Goal: Information Seeking & Learning: Find specific page/section

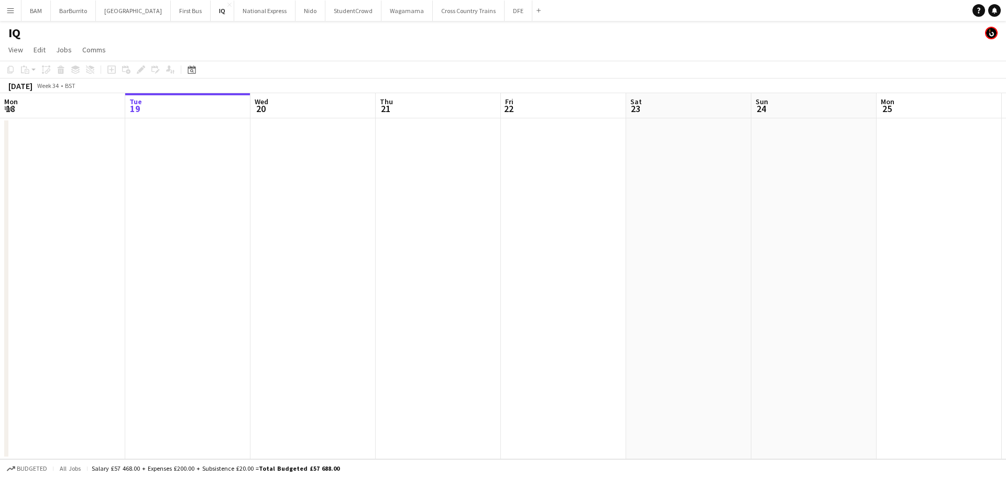
click at [14, 13] on app-icon "Menu" at bounding box center [10, 10] width 8 height 8
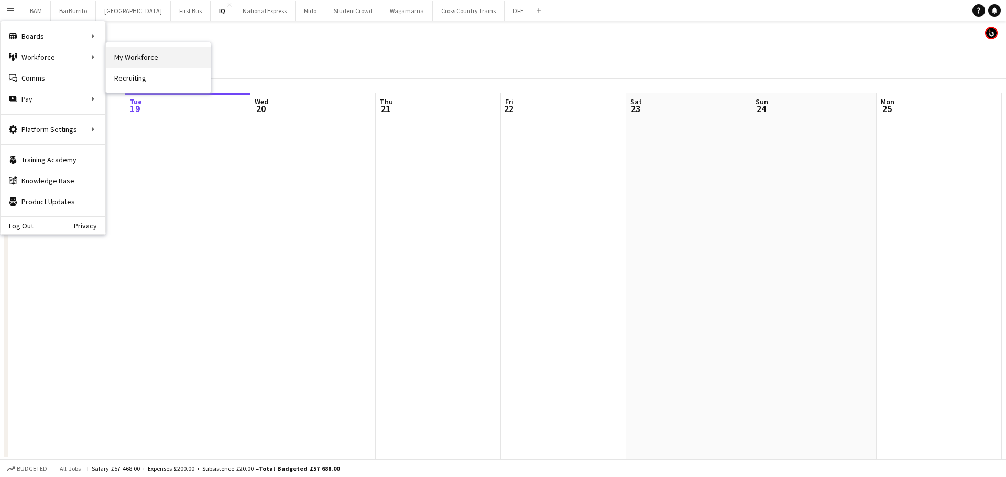
click at [163, 57] on link "My Workforce" at bounding box center [158, 57] width 105 height 21
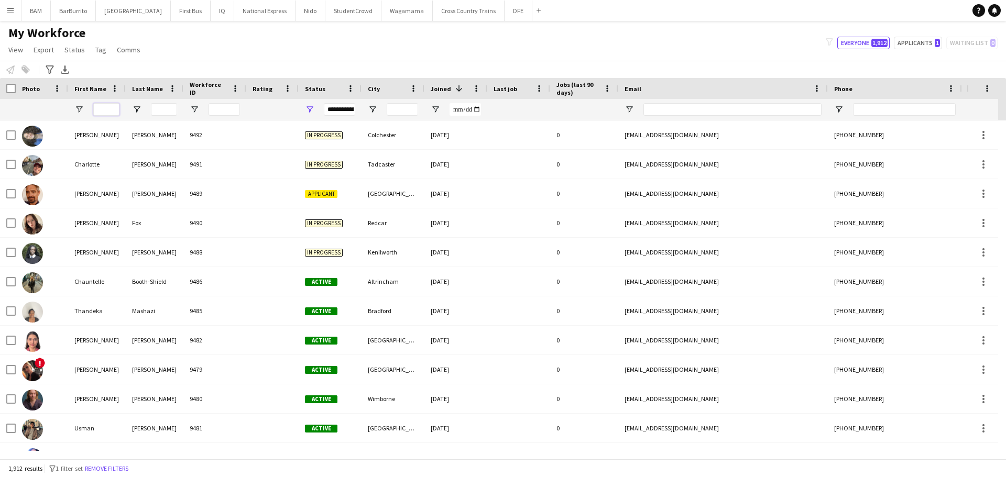
click at [101, 110] on input "First Name Filter Input" at bounding box center [106, 109] width 26 height 13
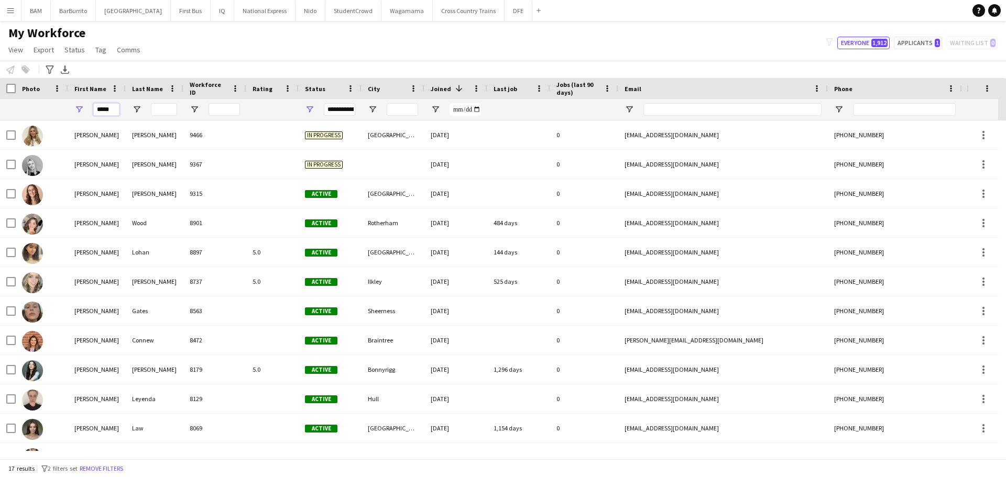
type input "*****"
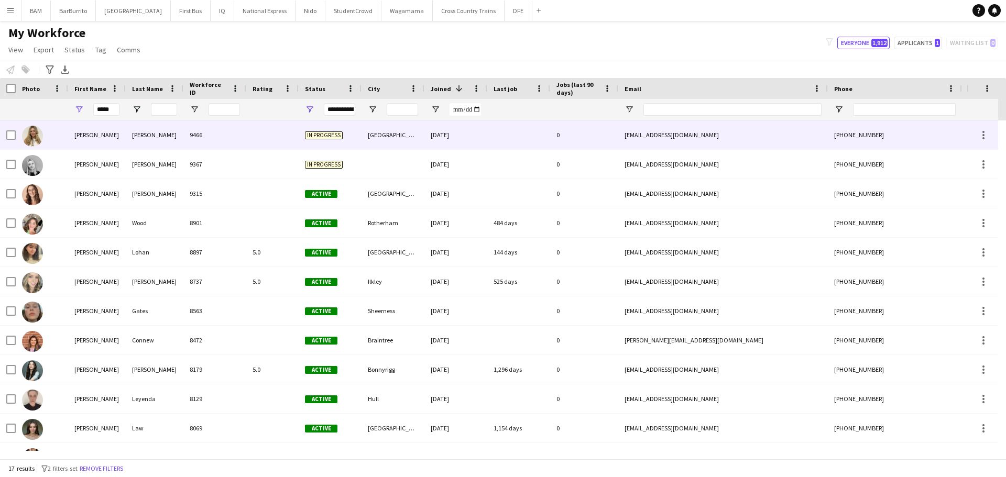
click at [170, 143] on div "Wright" at bounding box center [155, 134] width 58 height 29
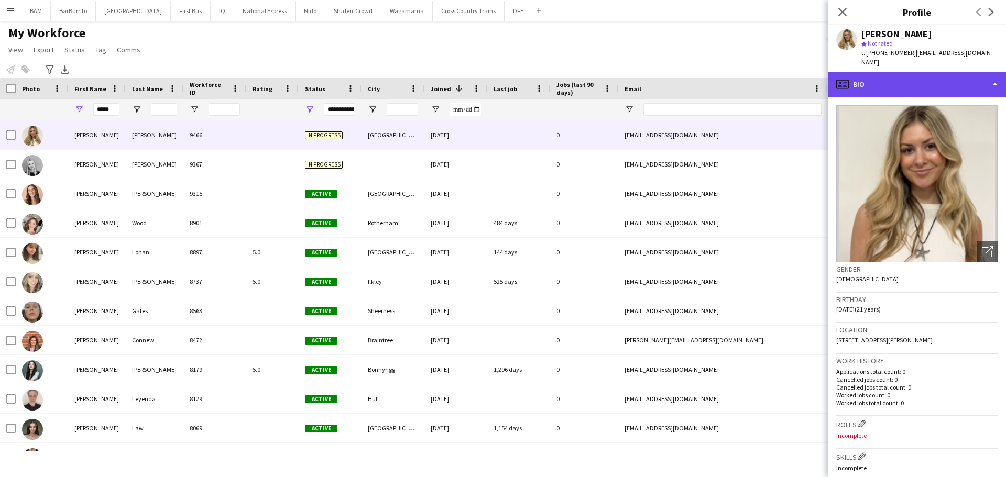
click at [916, 78] on div "profile Bio" at bounding box center [917, 84] width 178 height 25
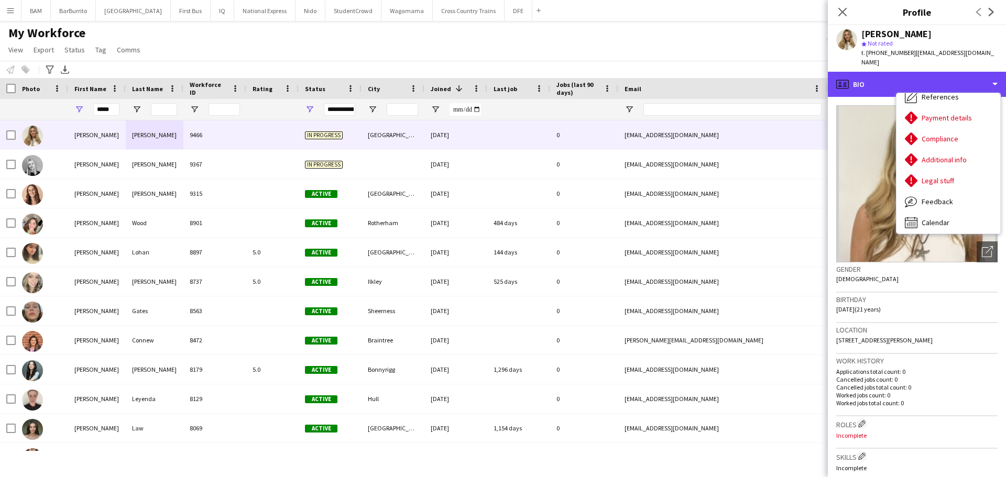
scroll to position [119, 0]
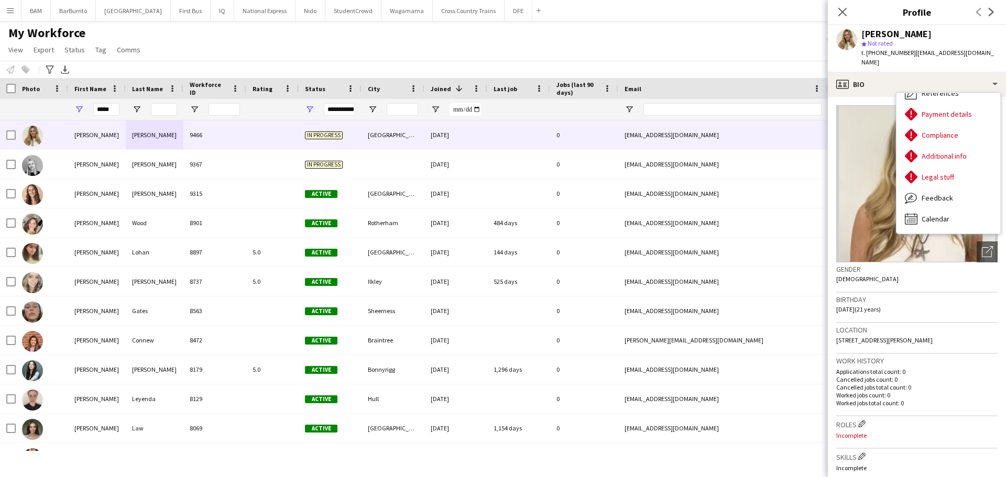
click at [685, 48] on div "My Workforce View Views Default view New view Update view Delete view Edit name…" at bounding box center [503, 43] width 1006 height 36
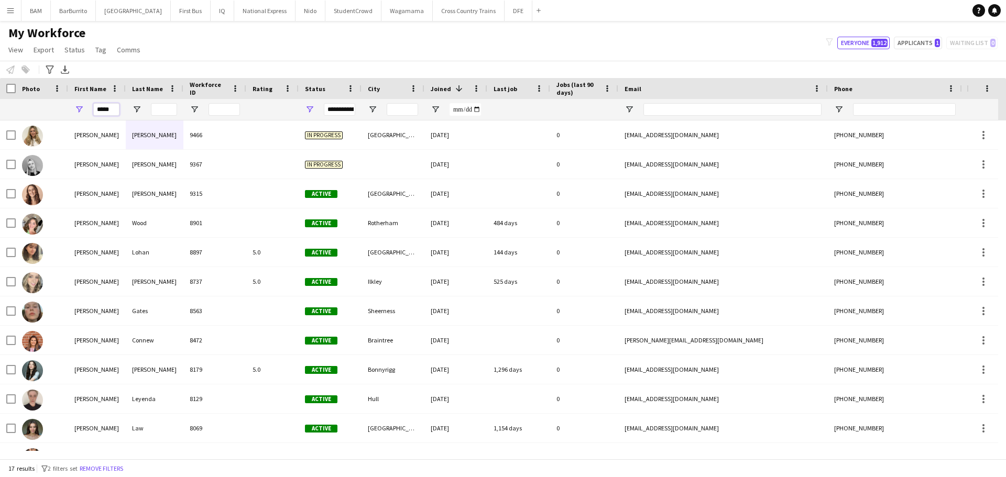
drag, startPoint x: 75, startPoint y: 113, endPoint x: 43, endPoint y: 131, distance: 36.8
click at [52, 115] on div "*****" at bounding box center [568, 109] width 1136 height 21
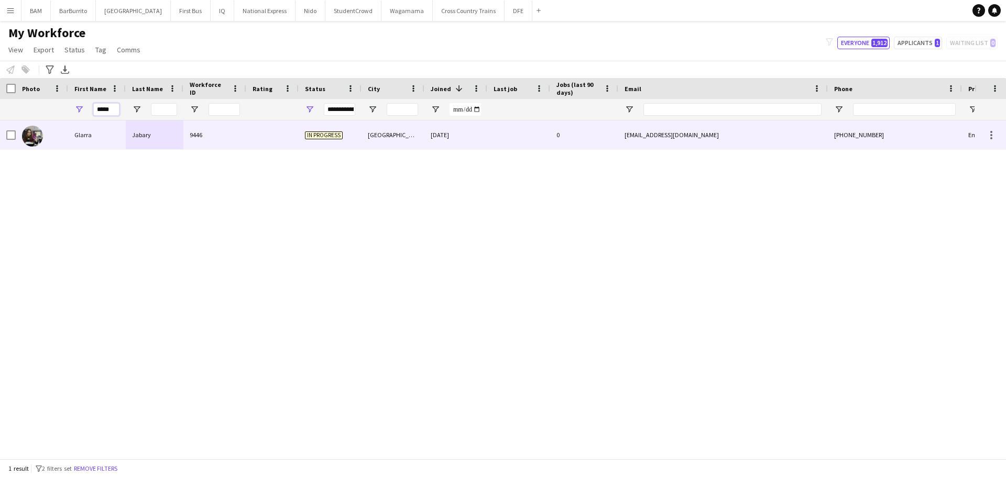
type input "*****"
click at [113, 141] on div "Glarra" at bounding box center [97, 134] width 58 height 29
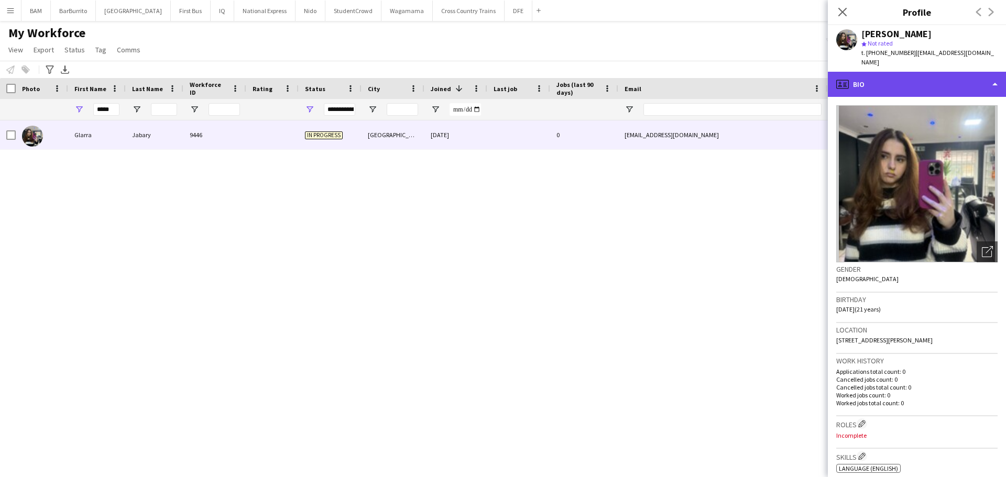
click at [919, 72] on div "profile Bio" at bounding box center [917, 84] width 178 height 25
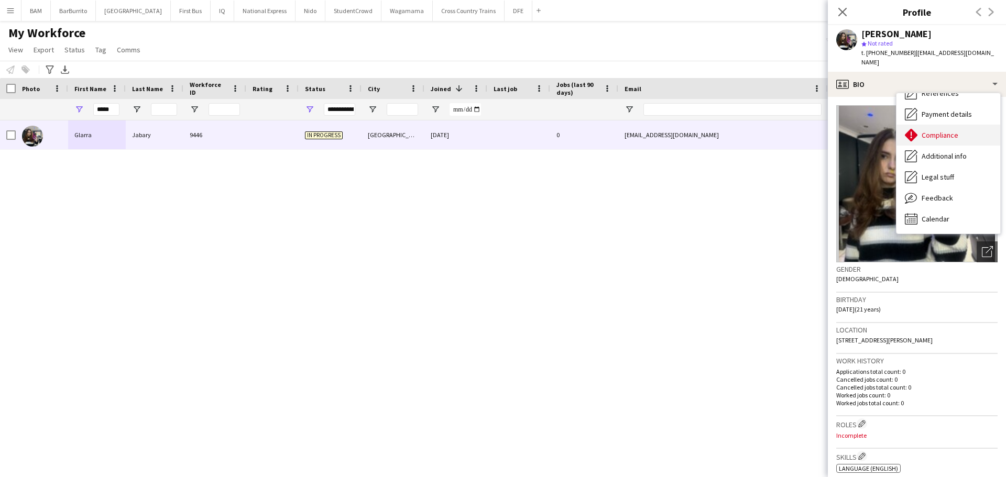
click at [954, 133] on div "Compliance Compliance" at bounding box center [948, 135] width 104 height 21
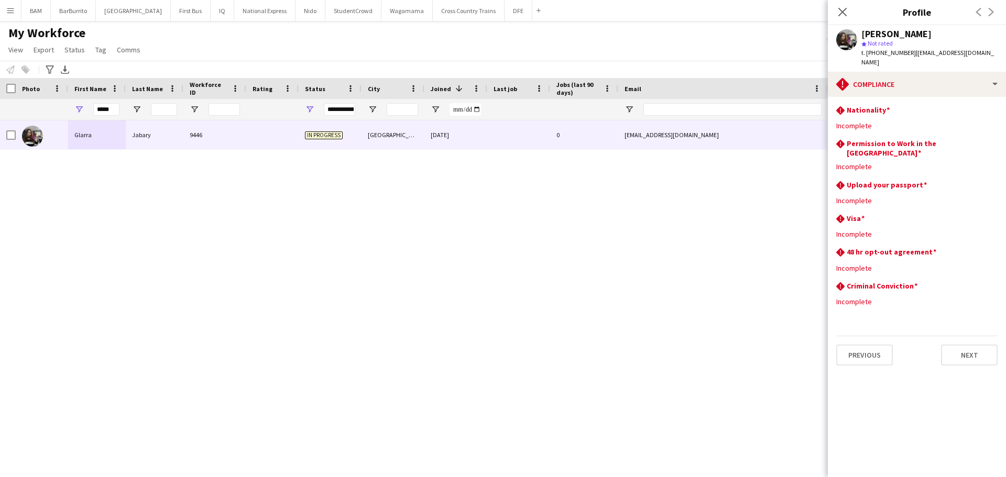
click at [839, 15] on icon "Close pop-in" at bounding box center [842, 12] width 8 height 8
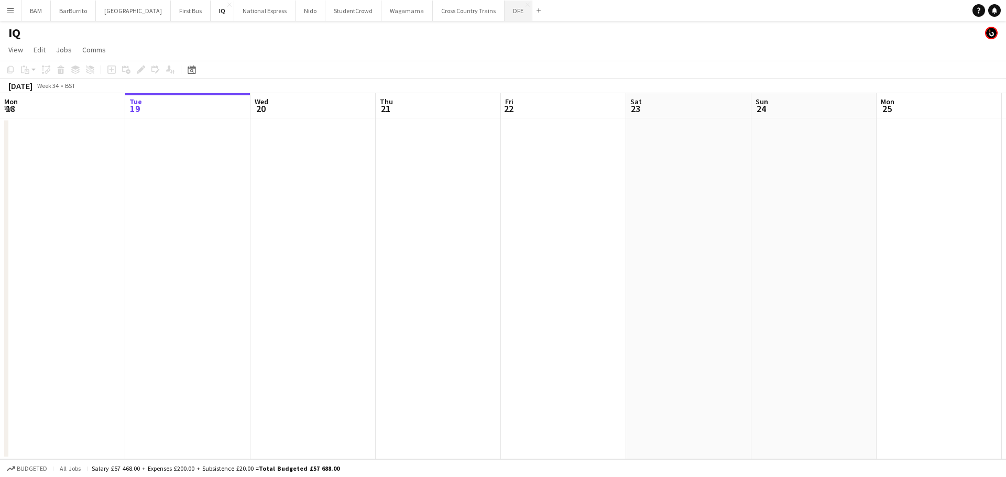
drag, startPoint x: 490, startPoint y: 9, endPoint x: 486, endPoint y: 16, distance: 8.3
click at [504, 9] on button "DFE Close" at bounding box center [518, 11] width 28 height 20
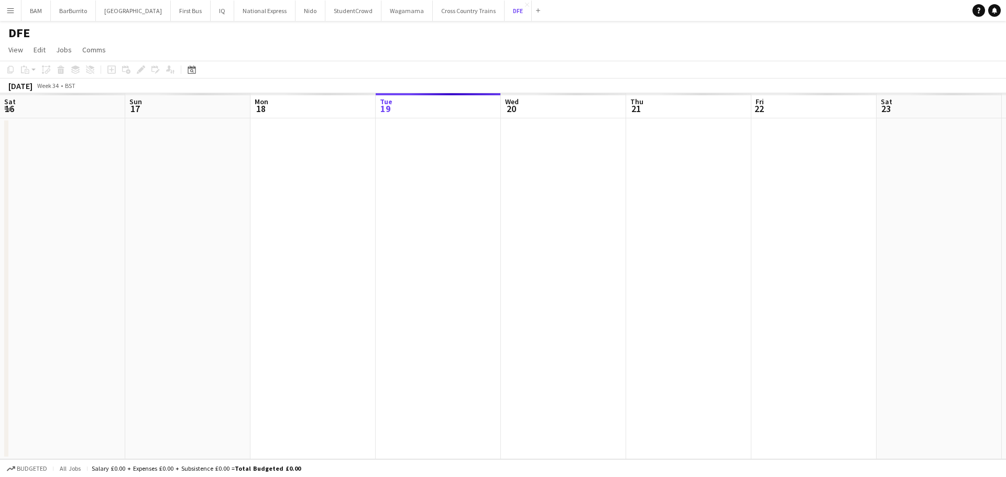
scroll to position [0, 250]
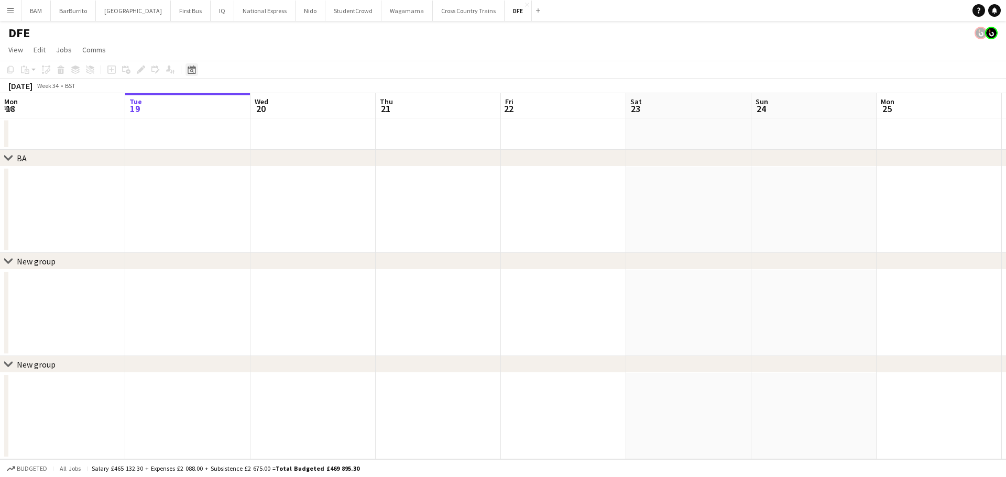
click at [195, 71] on icon at bounding box center [192, 69] width 8 height 8
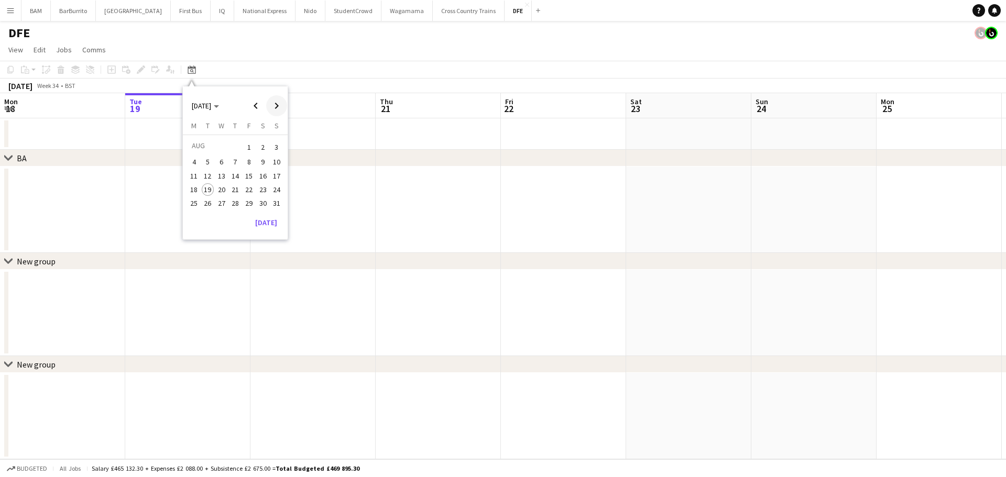
click at [282, 105] on span "Next month" at bounding box center [276, 105] width 21 height 21
click at [196, 188] on span "15" at bounding box center [194, 187] width 13 height 13
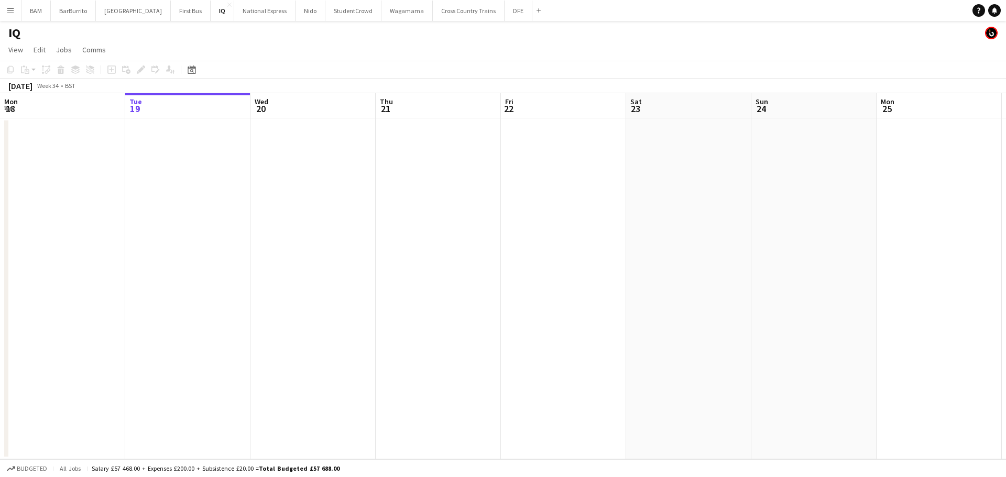
click at [9, 12] on app-icon "Menu" at bounding box center [10, 10] width 8 height 8
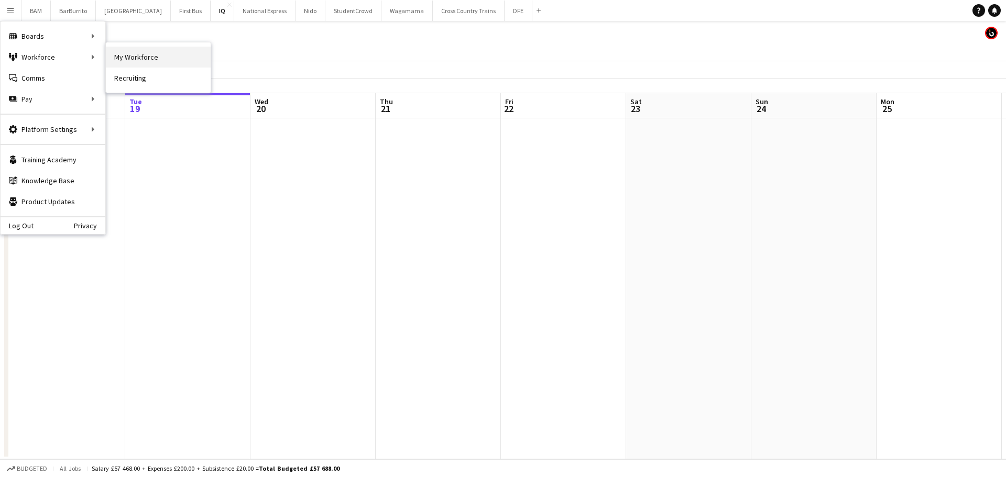
click at [138, 57] on link "My Workforce" at bounding box center [158, 57] width 105 height 21
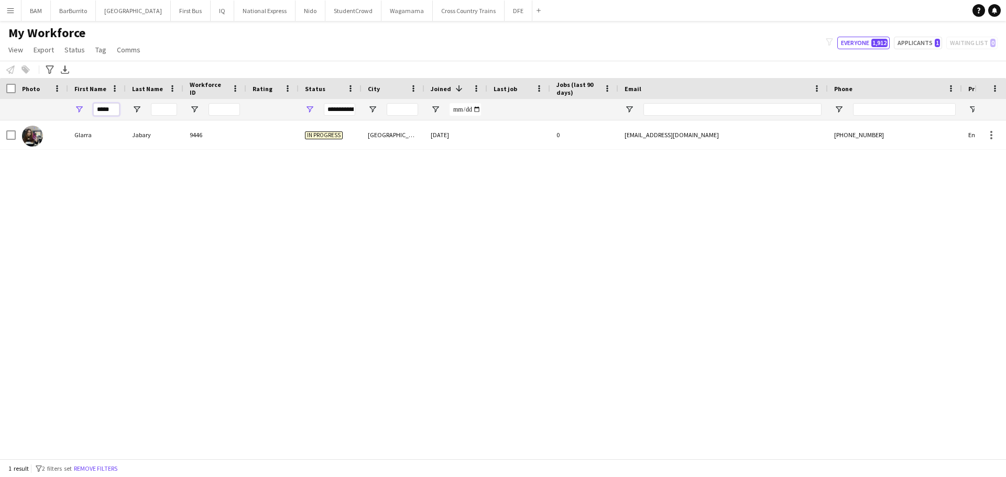
drag, startPoint x: 112, startPoint y: 110, endPoint x: 78, endPoint y: 113, distance: 34.7
click at [86, 113] on div "*****" at bounding box center [97, 109] width 58 height 21
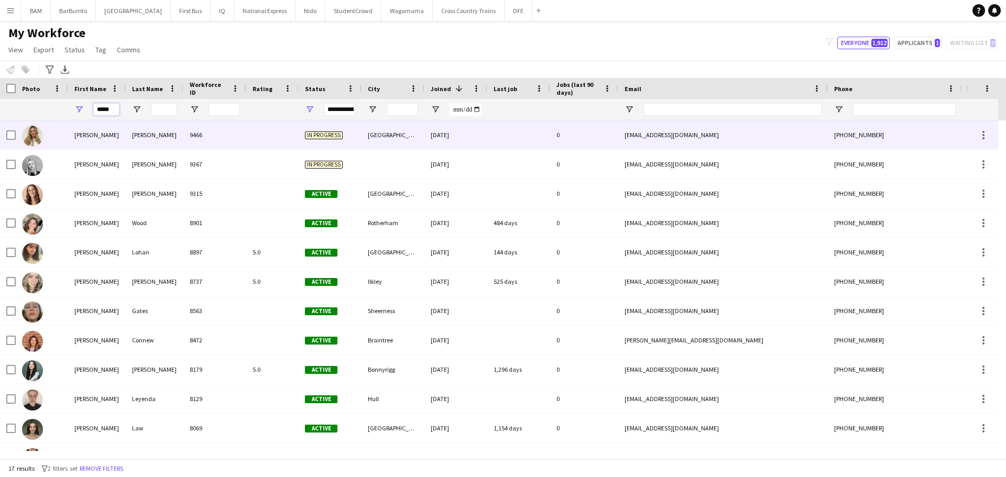
type input "*****"
click at [135, 130] on div "Wright" at bounding box center [155, 134] width 58 height 29
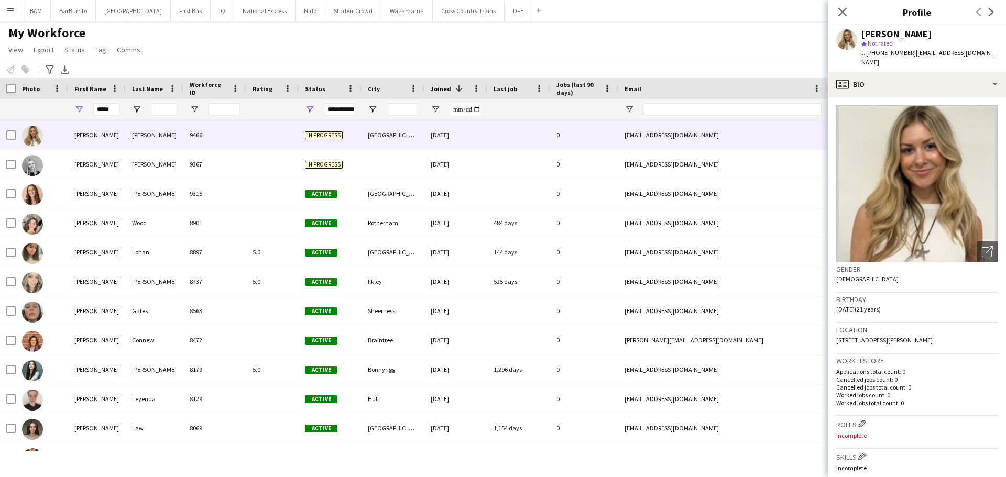
scroll to position [210, 0]
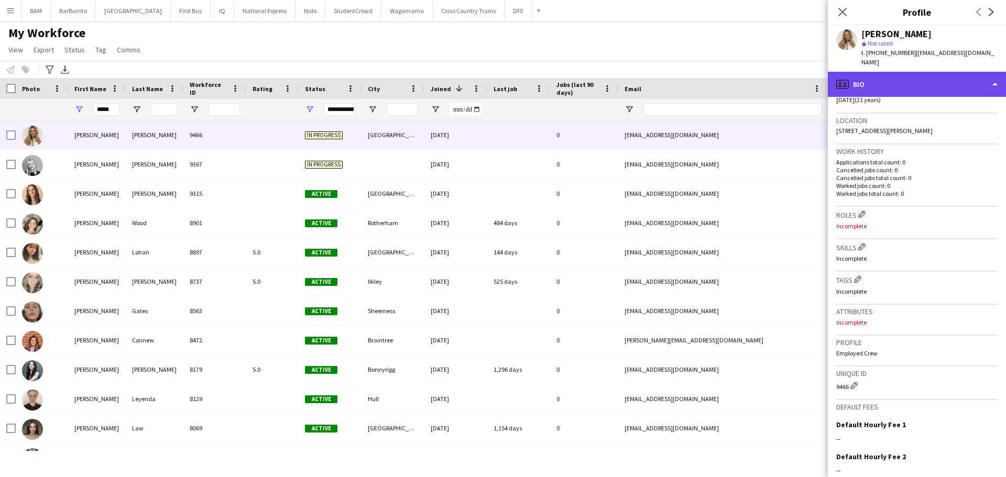
click at [878, 73] on div "profile Bio" at bounding box center [917, 84] width 178 height 25
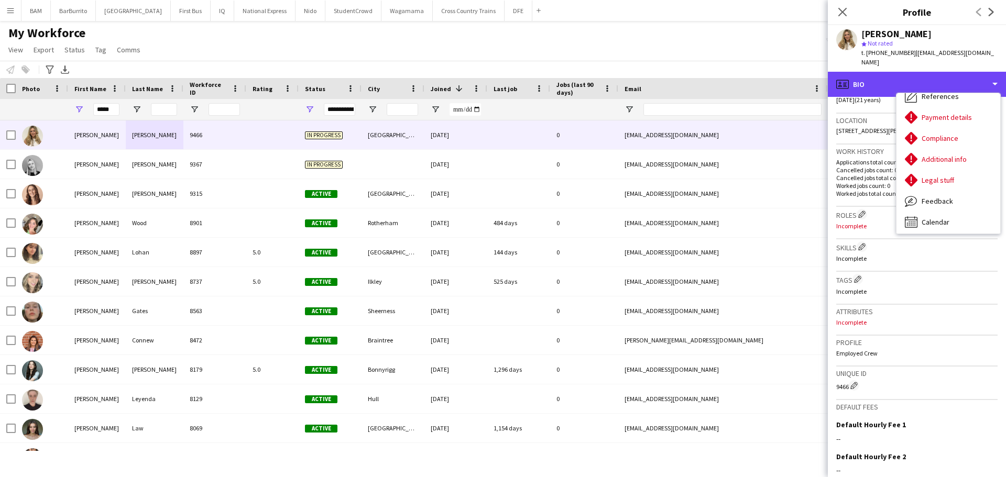
scroll to position [119, 0]
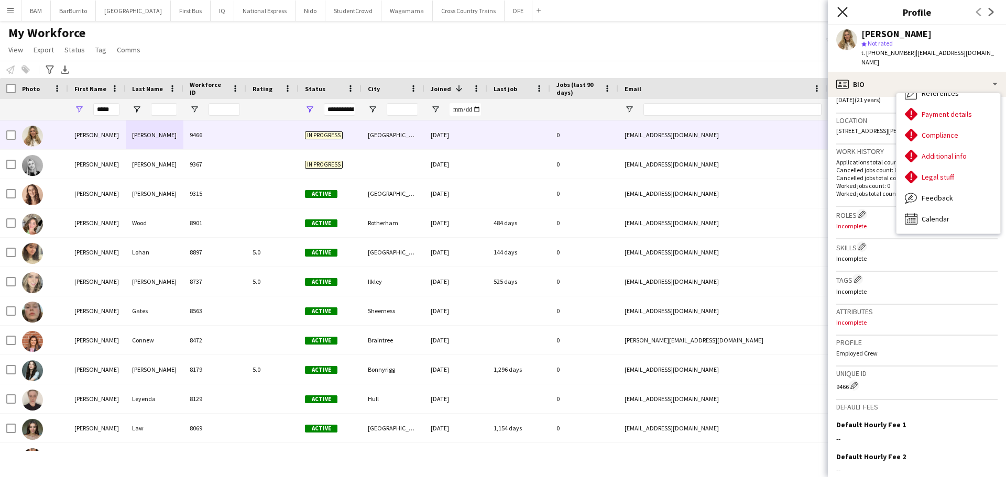
click at [838, 13] on icon "Close pop-in" at bounding box center [842, 12] width 10 height 10
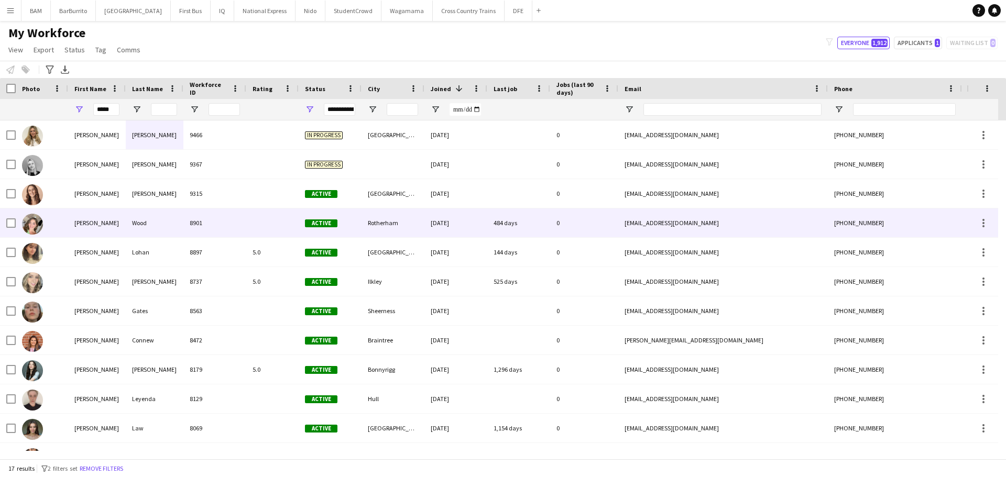
click at [394, 215] on div "Rotherham" at bounding box center [392, 222] width 63 height 29
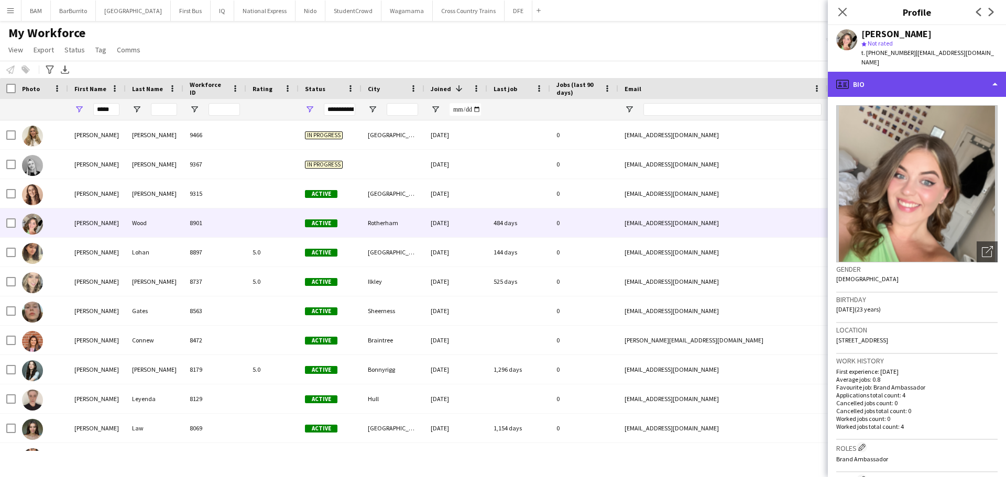
click at [961, 72] on div "profile Bio" at bounding box center [917, 84] width 178 height 25
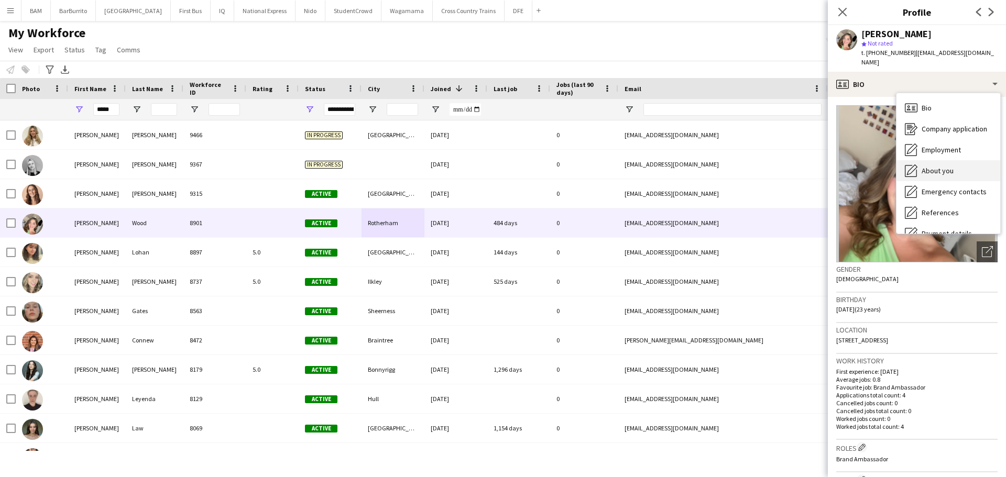
click at [948, 166] on span "About you" at bounding box center [937, 170] width 32 height 9
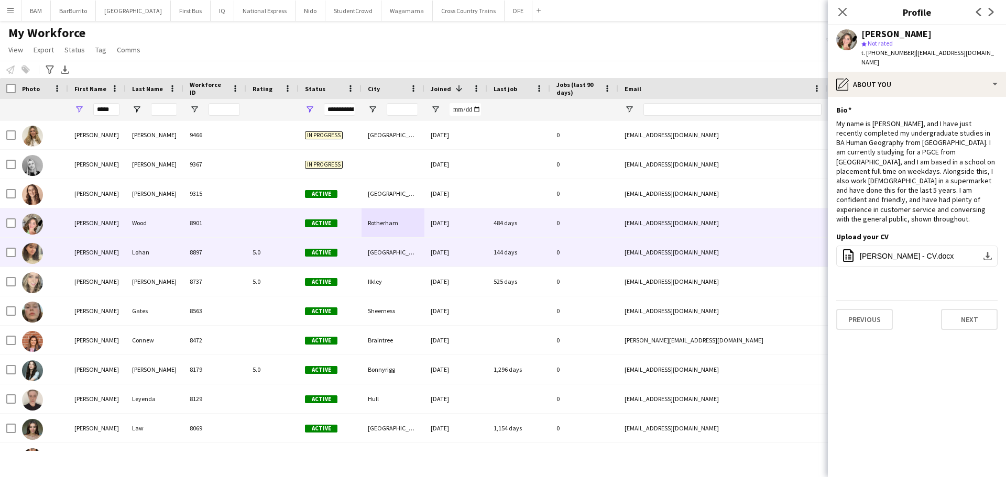
click at [456, 260] on div "[DATE]" at bounding box center [455, 252] width 63 height 29
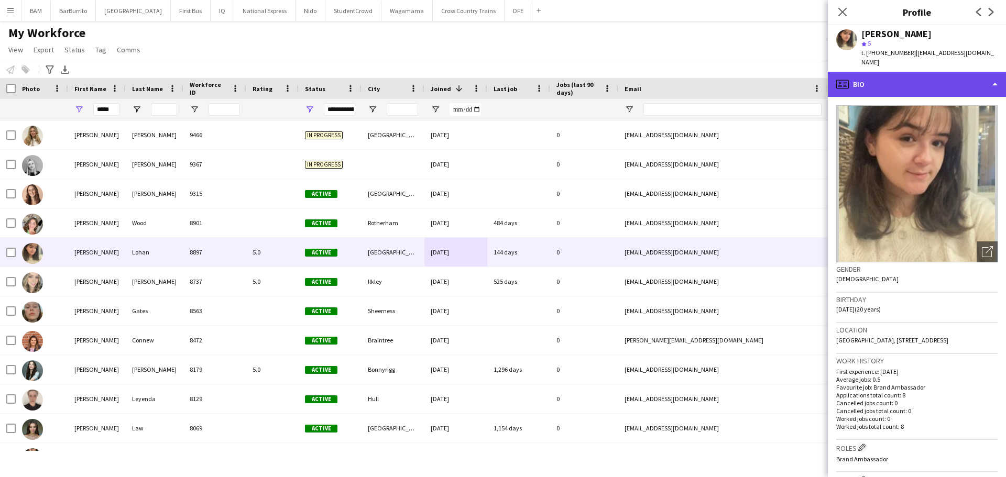
click at [958, 74] on div "profile Bio" at bounding box center [917, 84] width 178 height 25
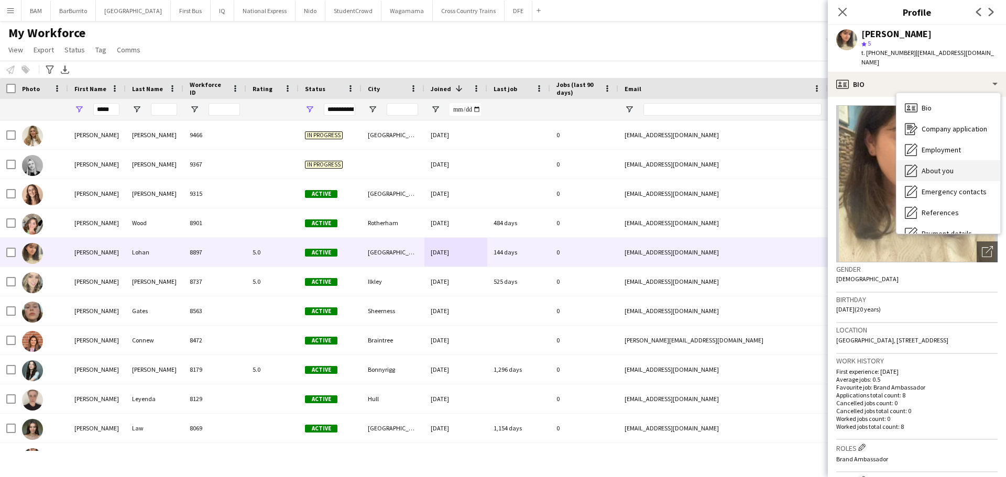
click at [953, 160] on div "About you About you" at bounding box center [948, 170] width 104 height 21
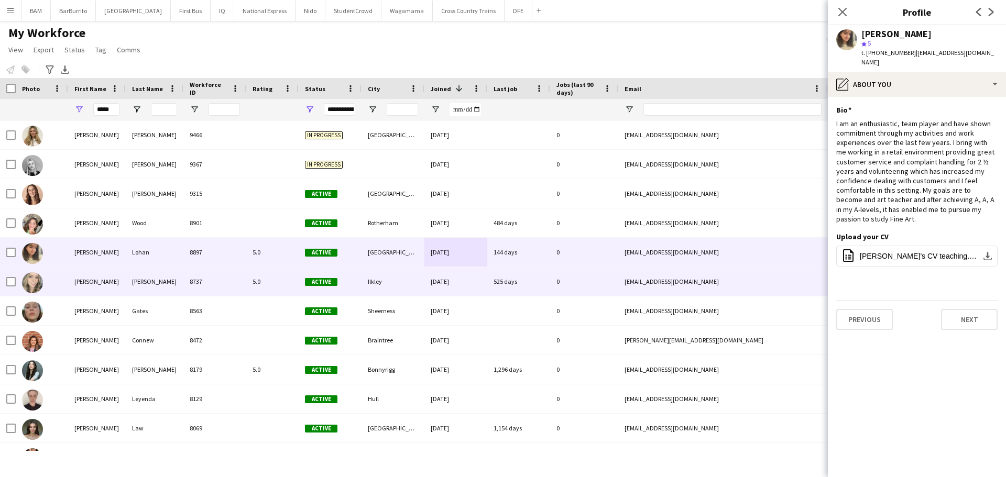
scroll to position [52, 0]
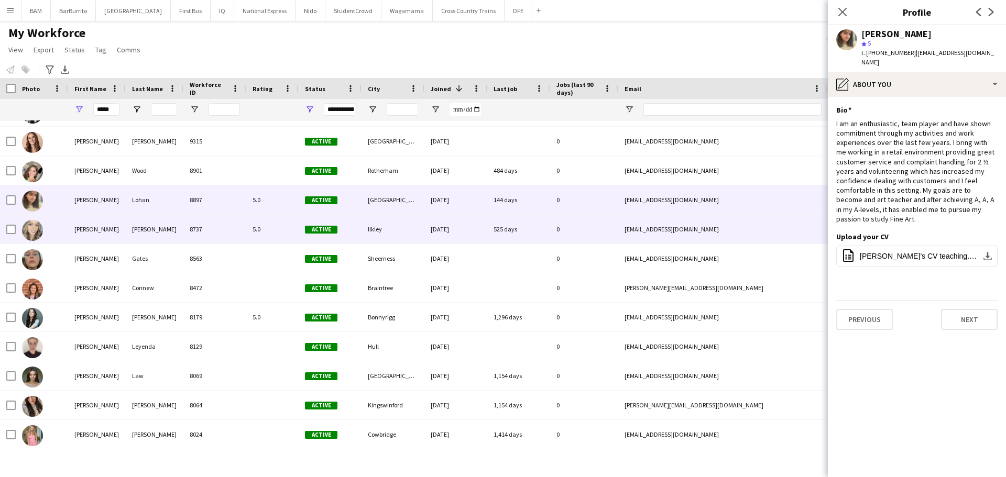
click at [243, 229] on div "8737" at bounding box center [214, 229] width 63 height 29
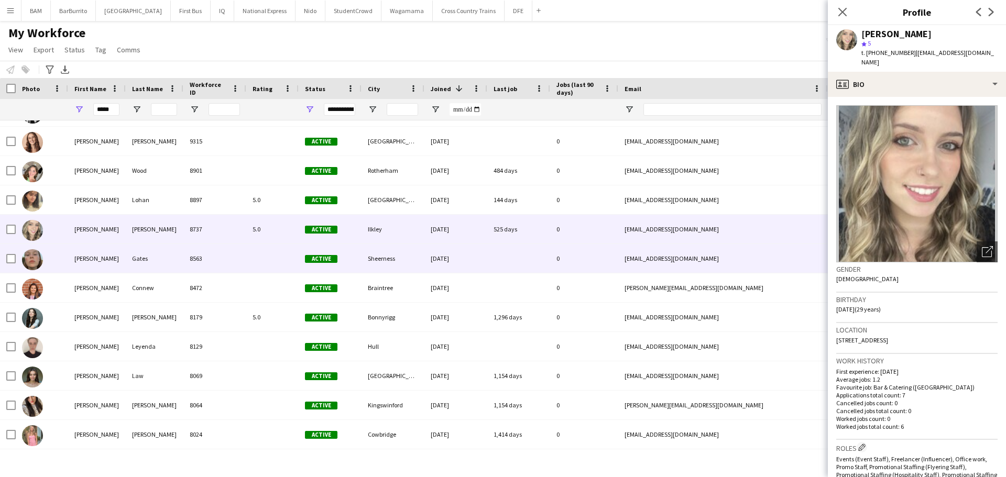
click at [239, 259] on div "8563" at bounding box center [214, 258] width 63 height 29
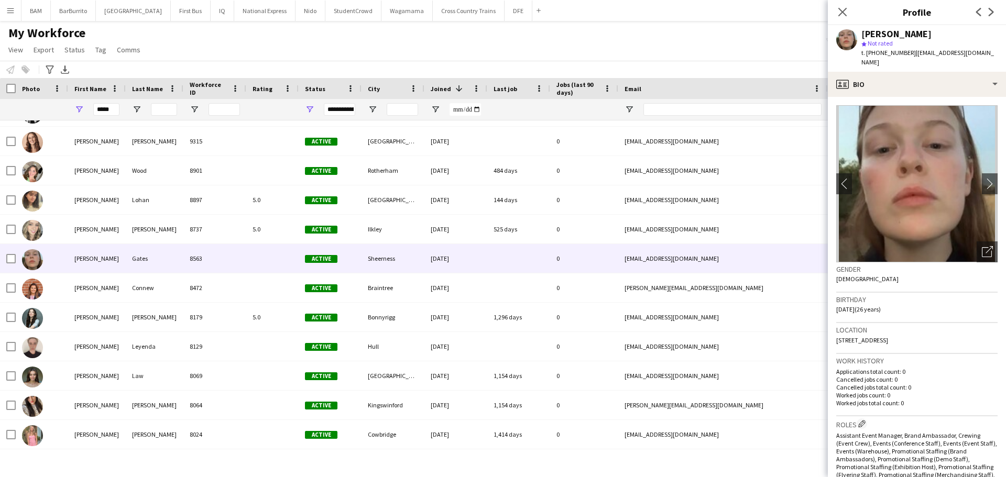
click at [973, 177] on img at bounding box center [916, 183] width 161 height 157
click at [982, 178] on app-icon "chevron-right" at bounding box center [990, 183] width 16 height 11
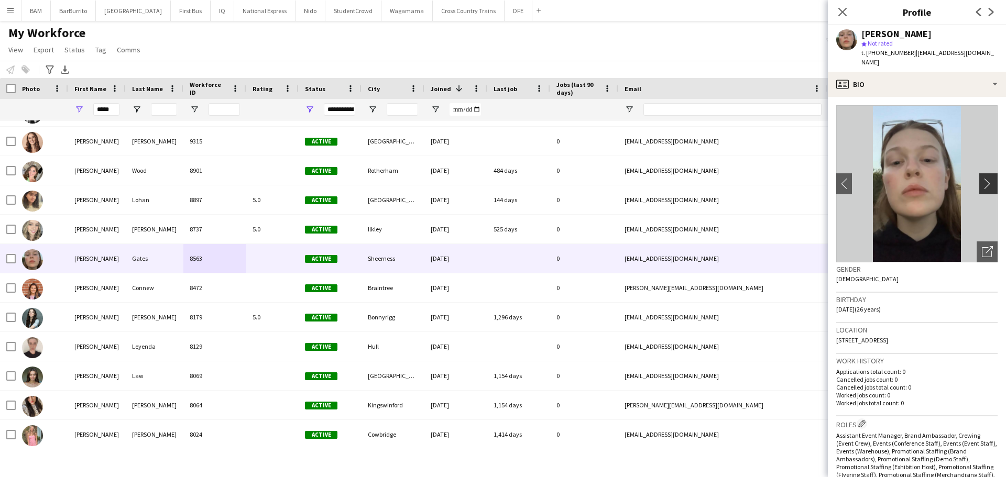
click at [979, 173] on button "chevron-right" at bounding box center [989, 183] width 21 height 21
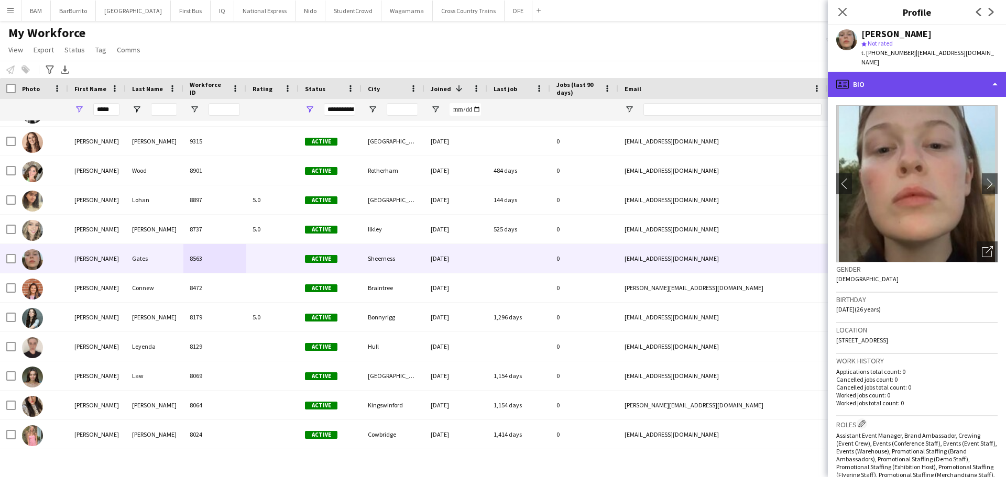
click at [946, 73] on div "profile Bio" at bounding box center [917, 84] width 178 height 25
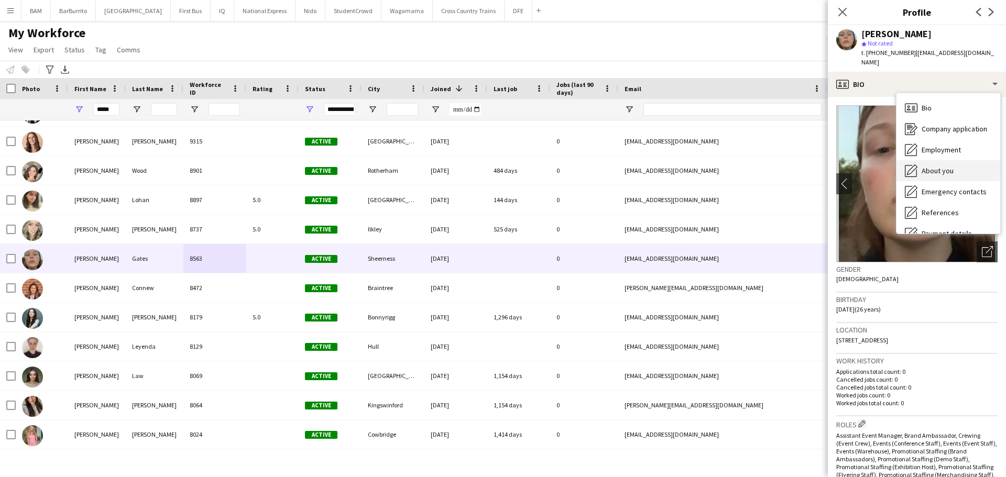
click at [947, 166] on span "About you" at bounding box center [937, 170] width 32 height 9
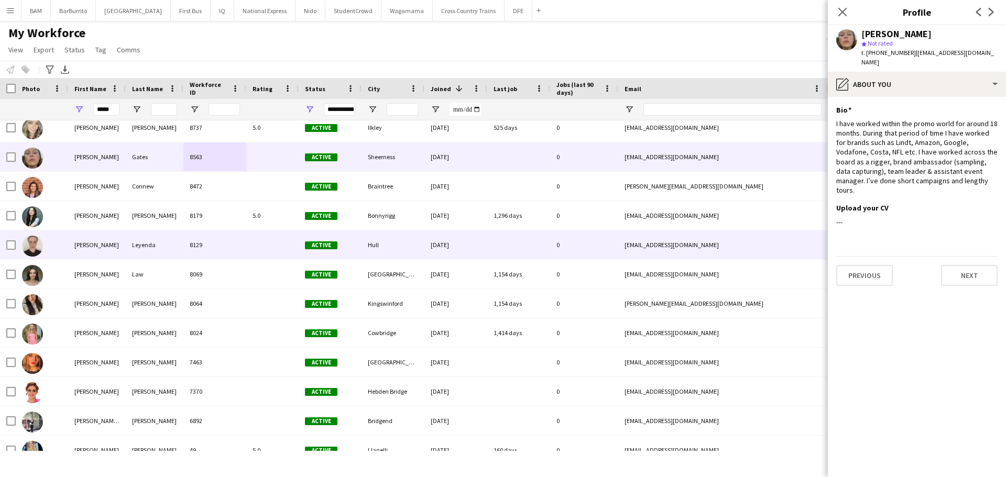
scroll to position [157, 0]
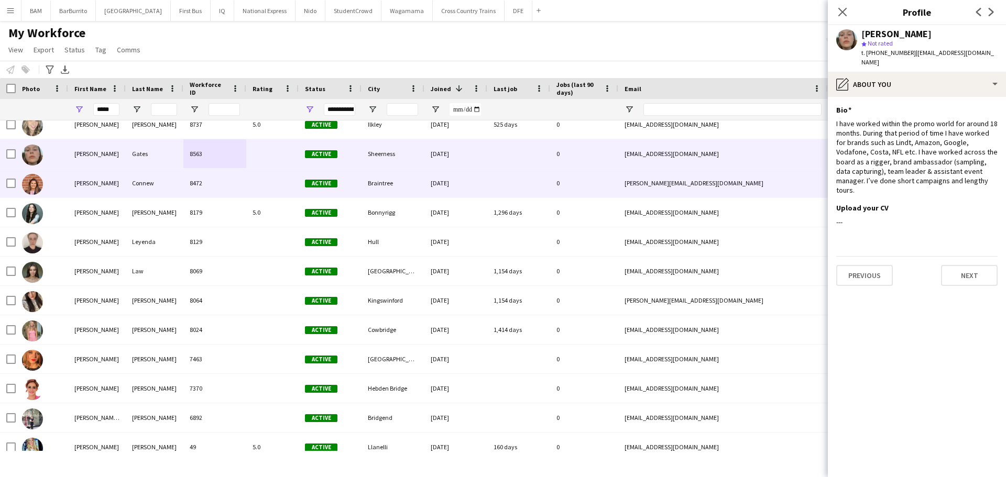
click at [316, 182] on span "Active" at bounding box center [321, 184] width 32 height 8
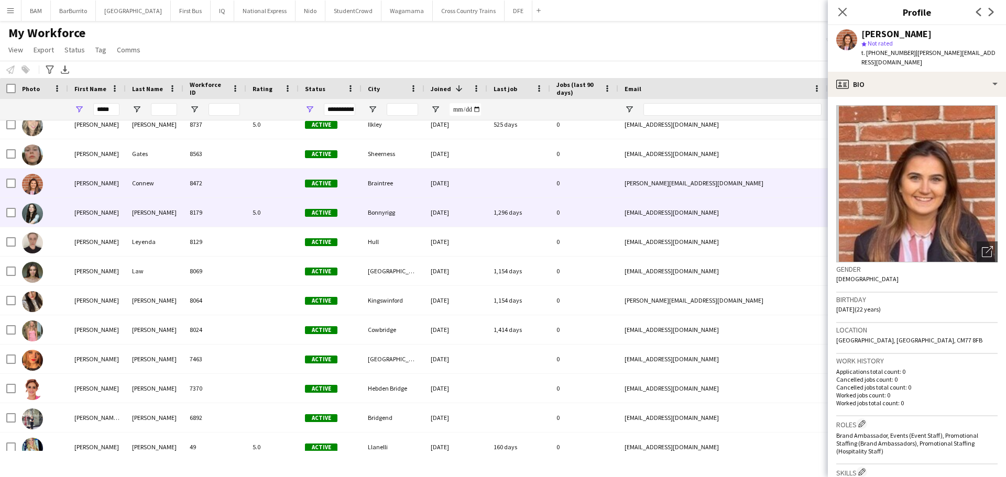
click at [308, 208] on span "Active" at bounding box center [321, 212] width 32 height 8
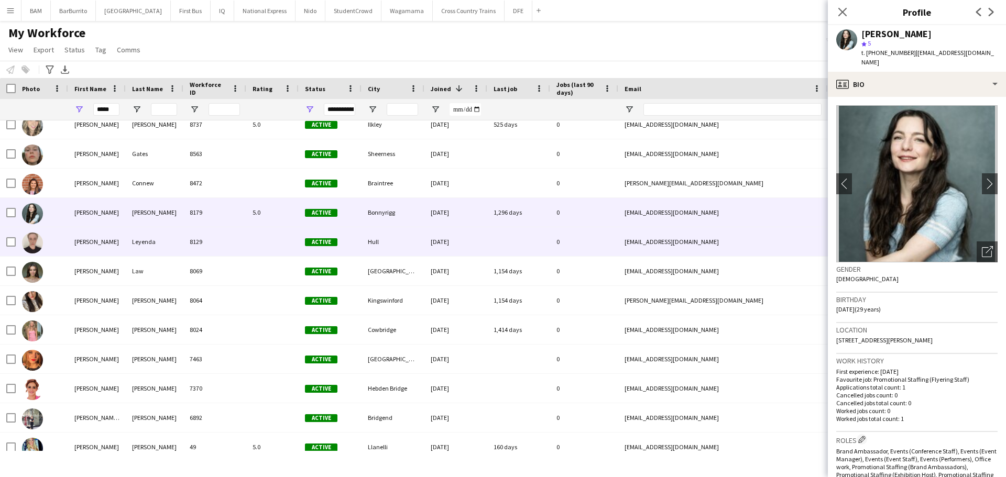
scroll to position [168, 0]
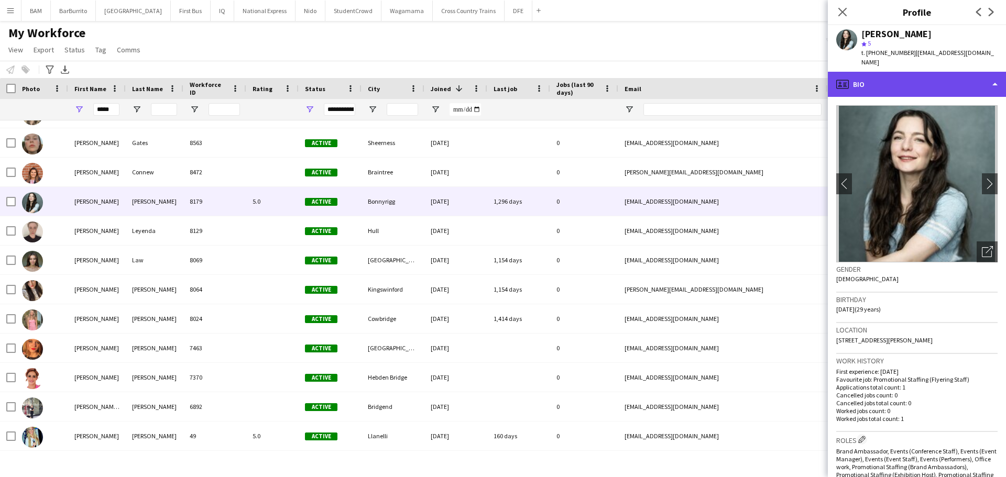
click at [871, 74] on div "profile Bio" at bounding box center [917, 84] width 178 height 25
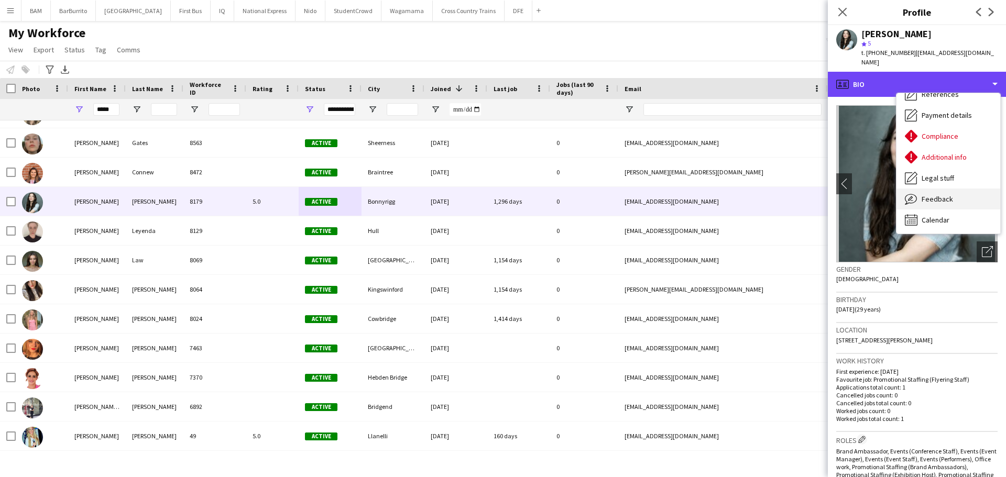
scroll to position [119, 0]
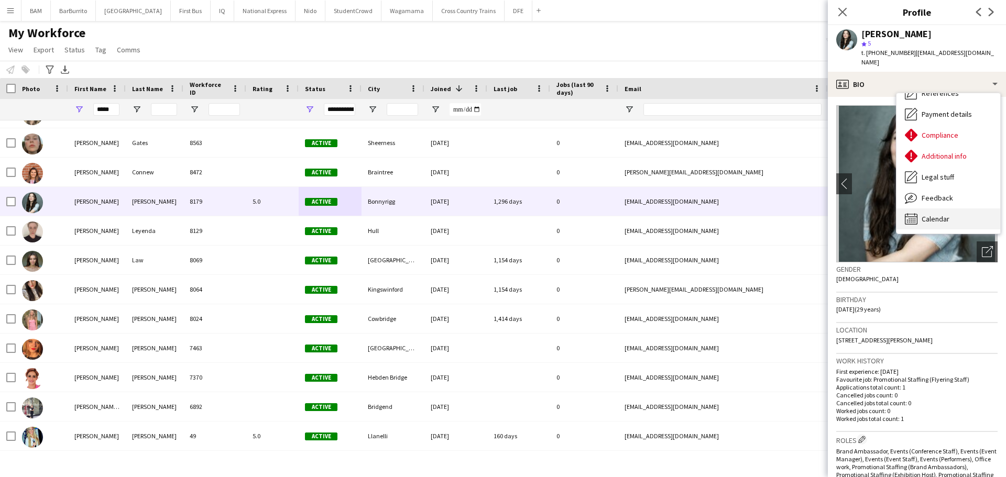
click at [941, 214] on span "Calendar" at bounding box center [935, 218] width 28 height 9
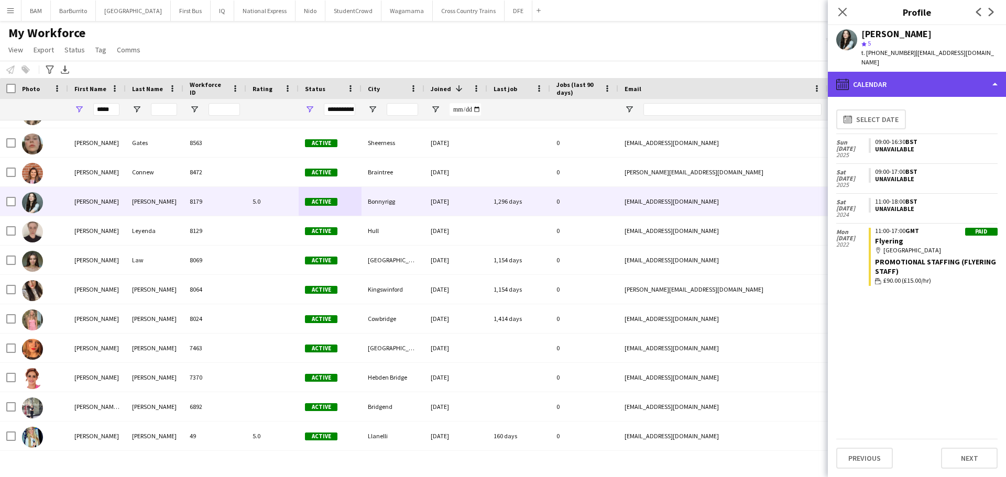
click at [920, 78] on div "calendar-full Calendar" at bounding box center [917, 84] width 178 height 25
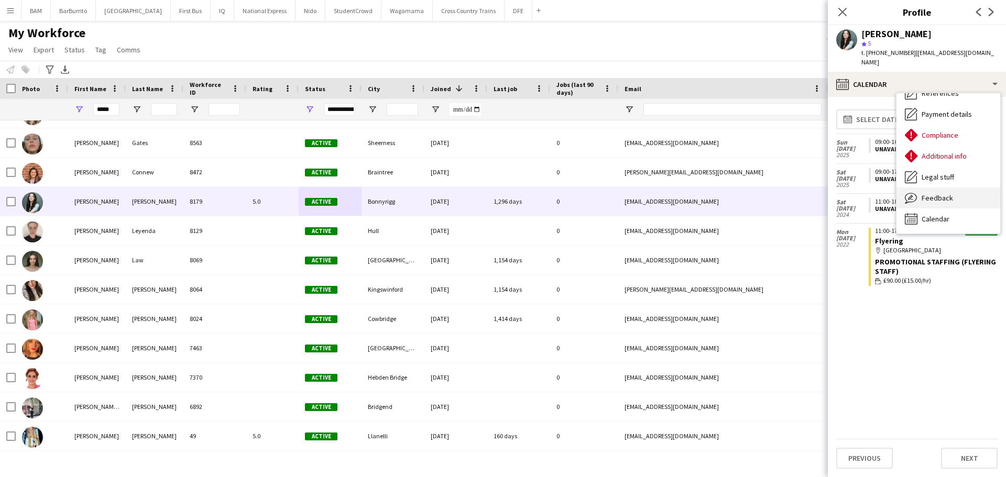
click at [947, 202] on span "Feedback" at bounding box center [936, 197] width 31 height 9
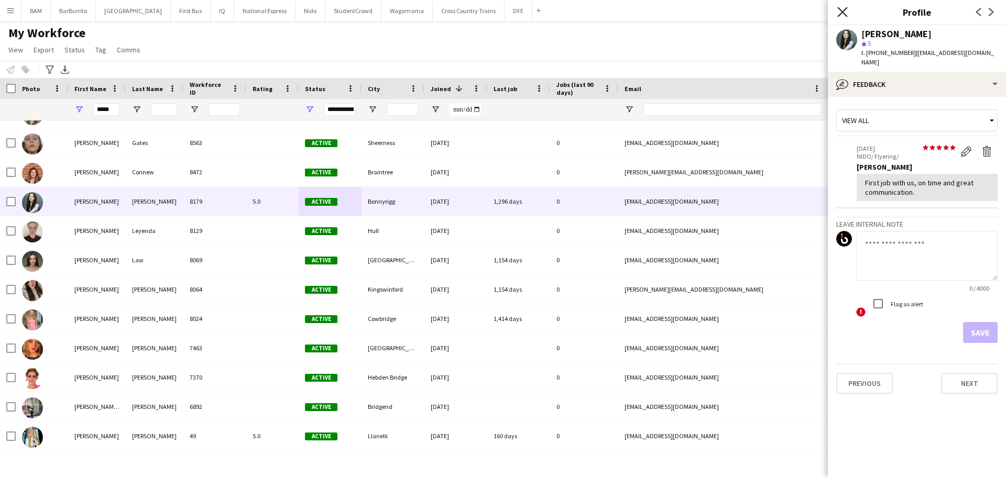
click at [842, 14] on icon "Close pop-in" at bounding box center [842, 12] width 10 height 10
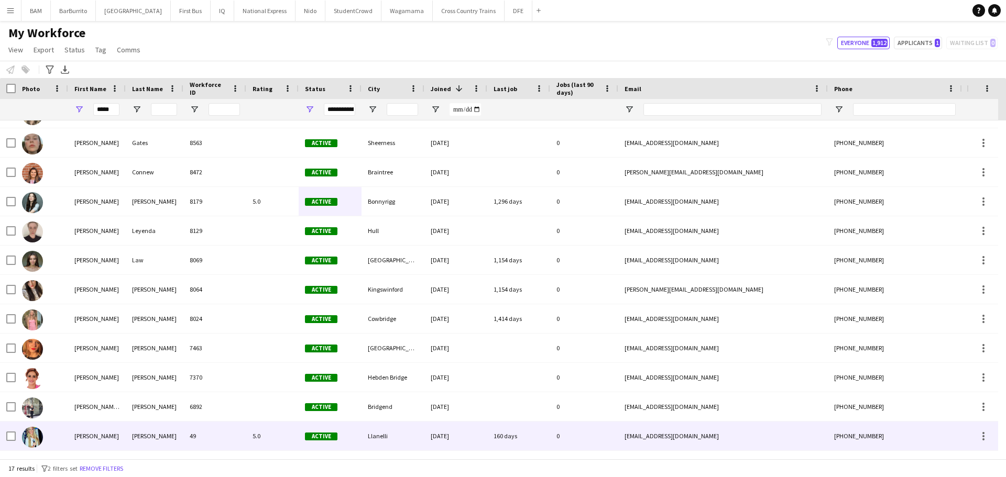
click at [390, 437] on div "Llanelli" at bounding box center [392, 436] width 63 height 29
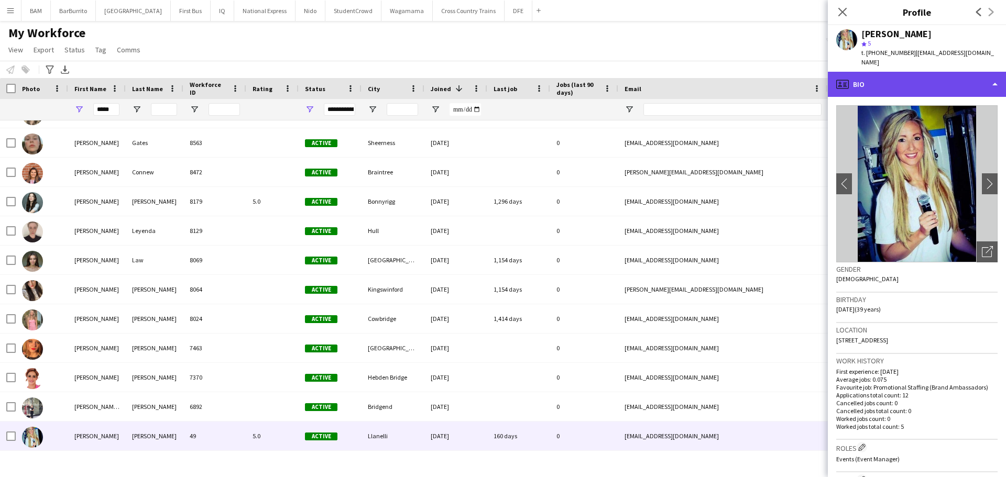
click at [907, 82] on div "profile Bio" at bounding box center [917, 84] width 178 height 25
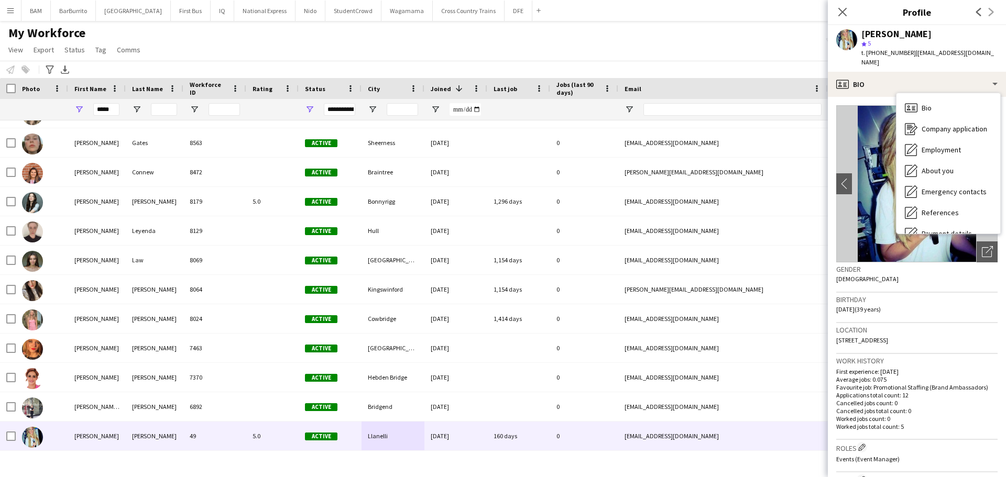
click at [922, 282] on div "Gender Female" at bounding box center [916, 277] width 161 height 30
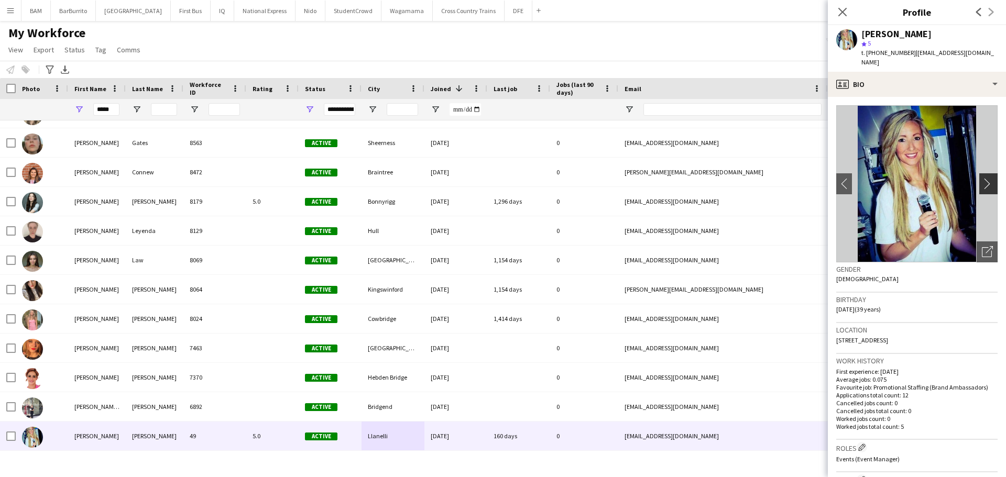
click at [984, 178] on app-icon "chevron-right" at bounding box center [990, 183] width 16 height 11
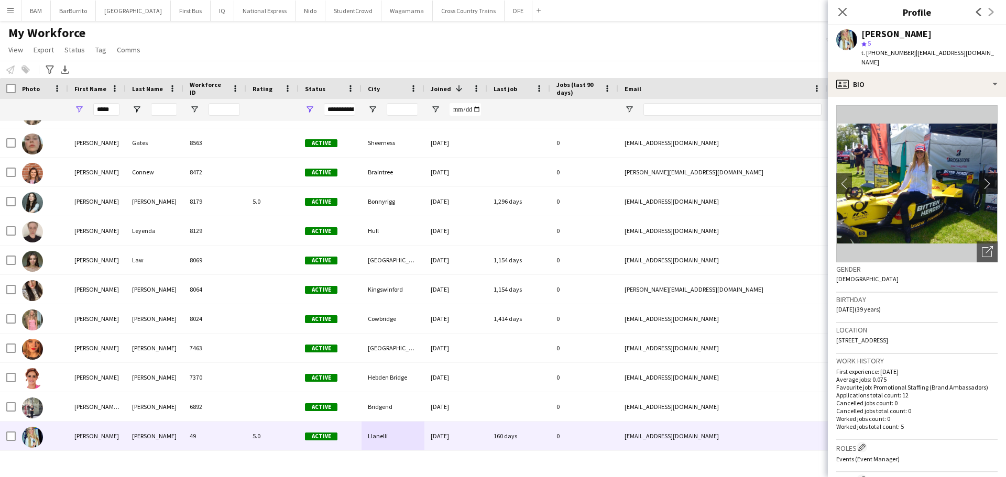
click at [984, 178] on app-icon "chevron-right" at bounding box center [990, 183] width 16 height 11
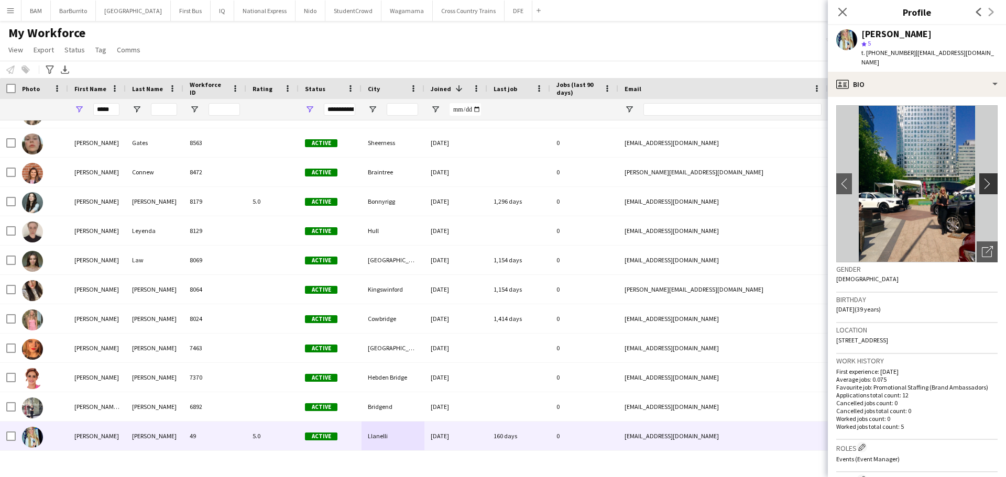
click at [982, 178] on app-icon "chevron-right" at bounding box center [990, 183] width 16 height 11
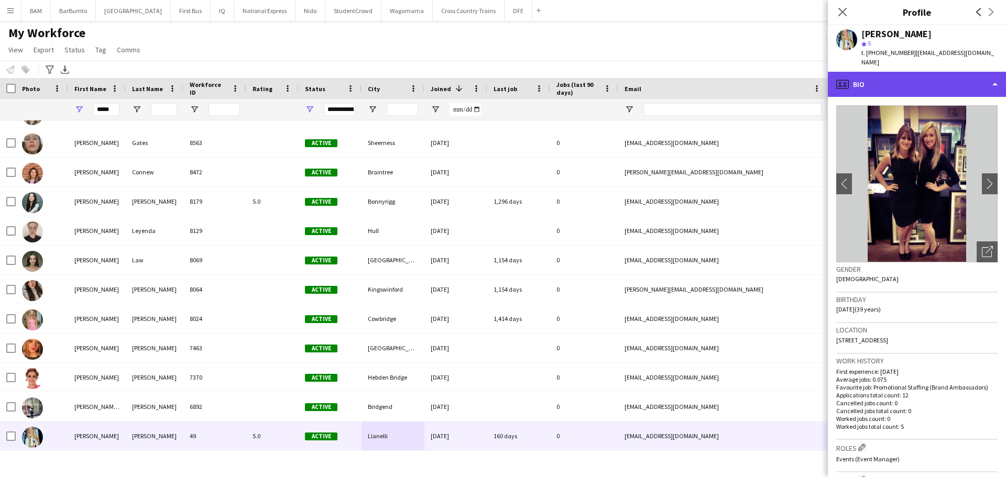
click at [925, 75] on div "profile Bio" at bounding box center [917, 84] width 178 height 25
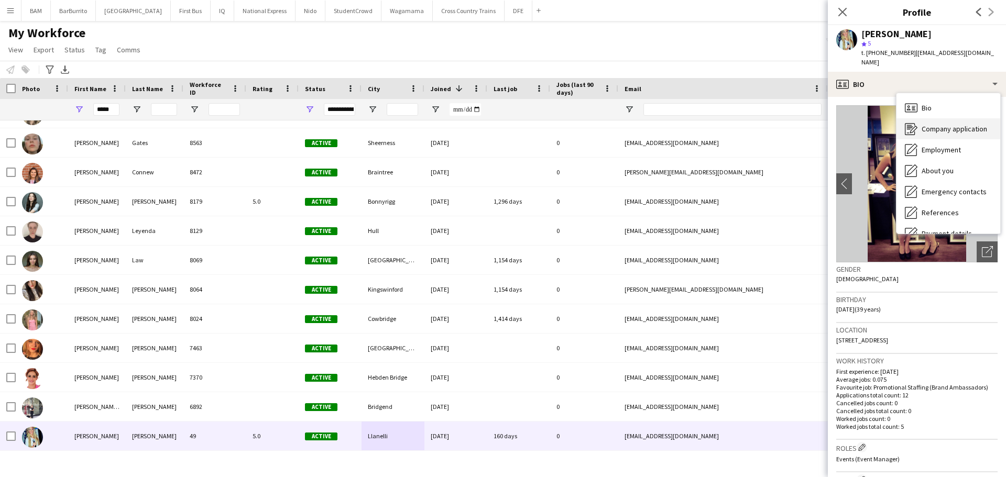
click at [942, 124] on span "Company application" at bounding box center [953, 128] width 65 height 9
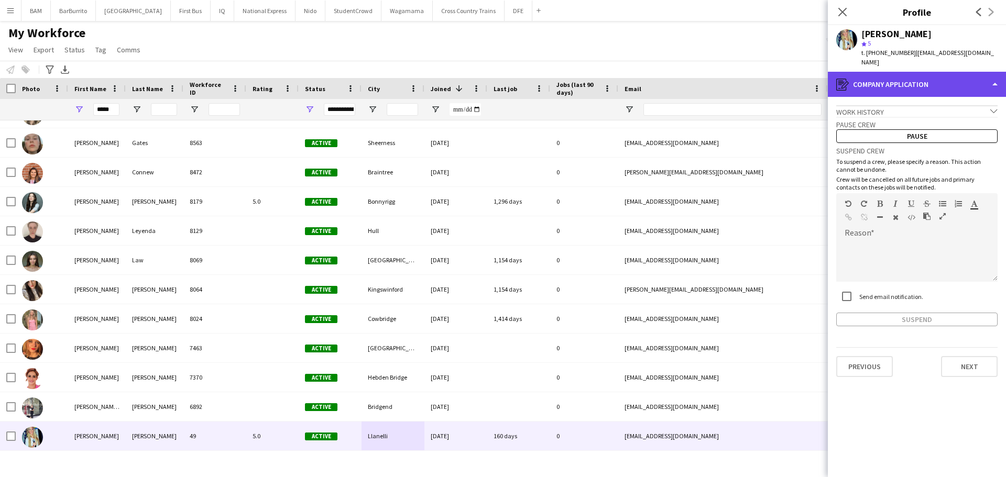
click at [923, 76] on div "register Company application" at bounding box center [917, 84] width 178 height 25
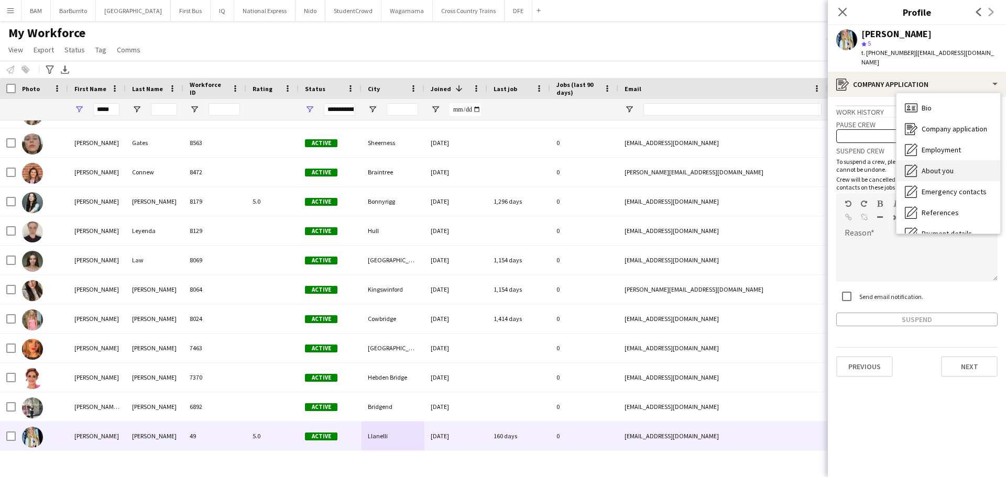
click at [954, 161] on div "About you About you" at bounding box center [948, 170] width 104 height 21
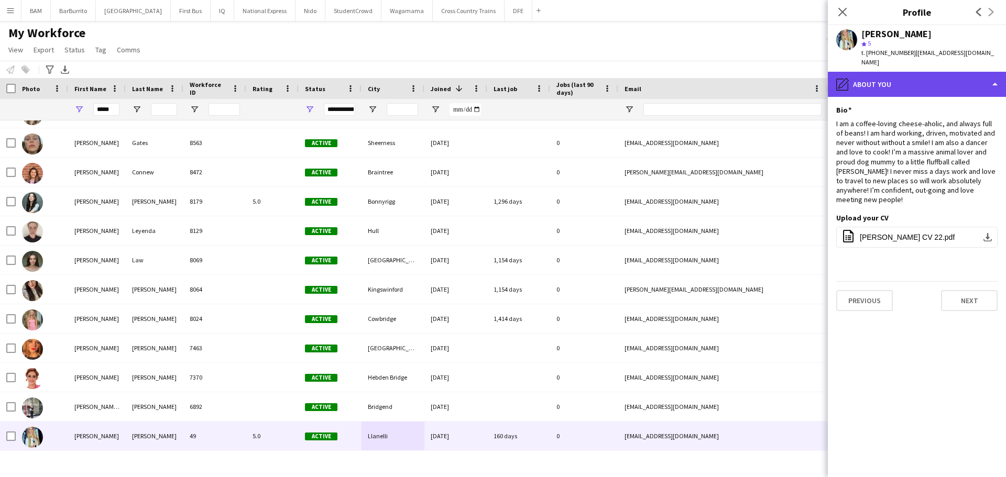
click at [937, 75] on div "pencil4 About you" at bounding box center [917, 84] width 178 height 25
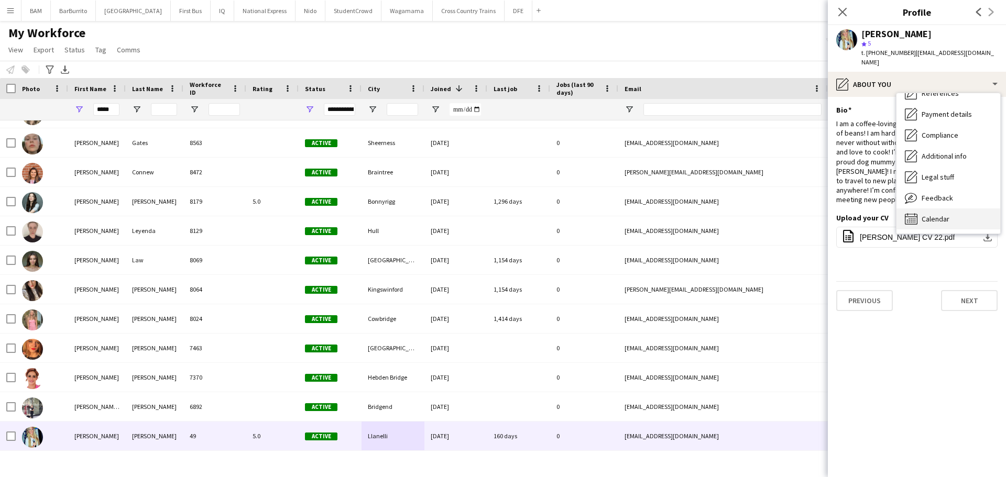
click at [938, 215] on div "Calendar Calendar" at bounding box center [948, 218] width 104 height 21
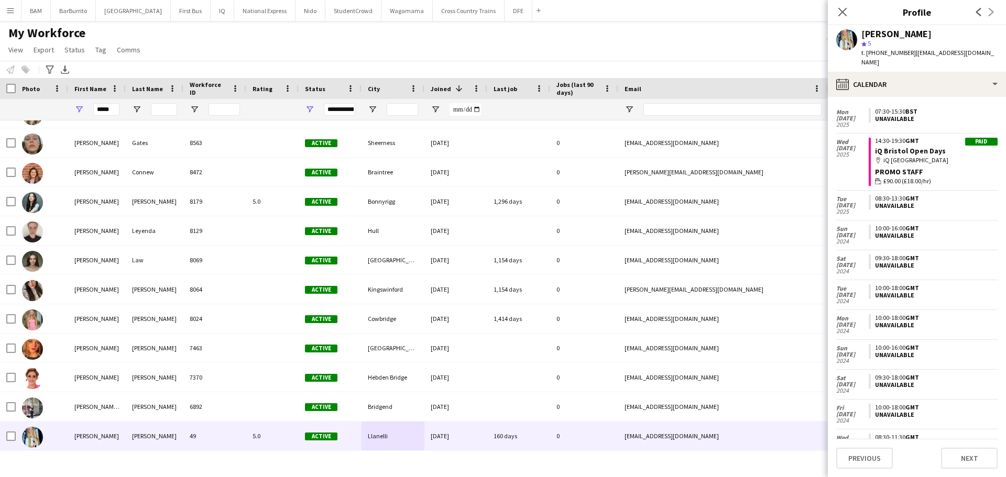
scroll to position [244, 0]
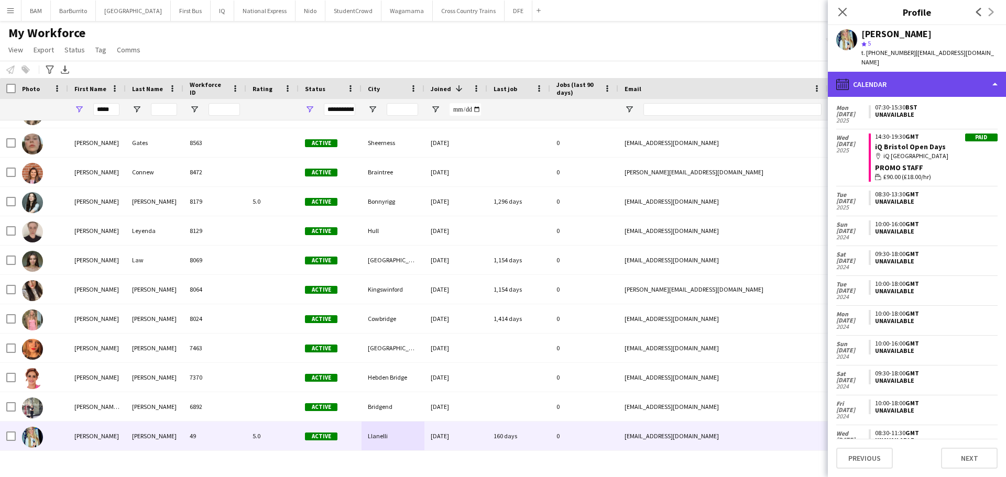
click at [900, 77] on div "calendar-full Calendar" at bounding box center [917, 84] width 178 height 25
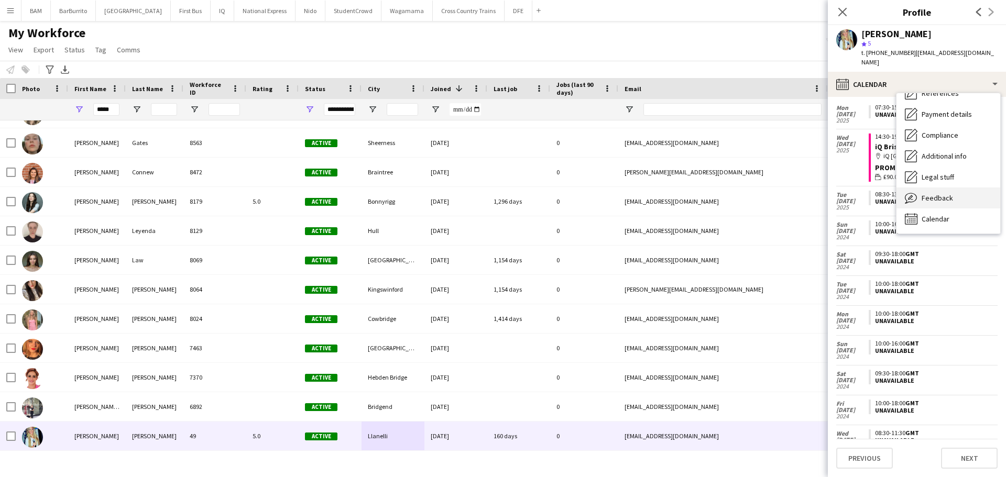
click at [944, 193] on span "Feedback" at bounding box center [936, 197] width 31 height 9
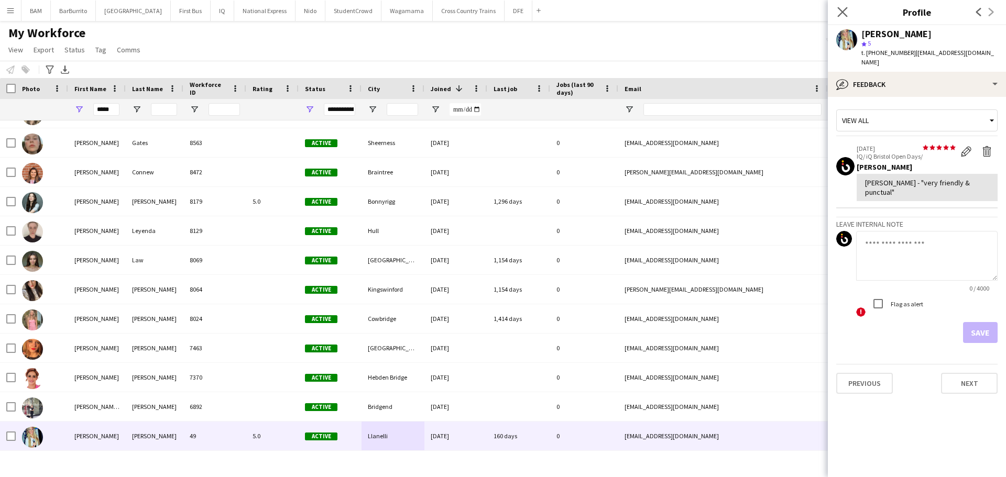
click at [840, 17] on icon "Close pop-in" at bounding box center [842, 12] width 10 height 10
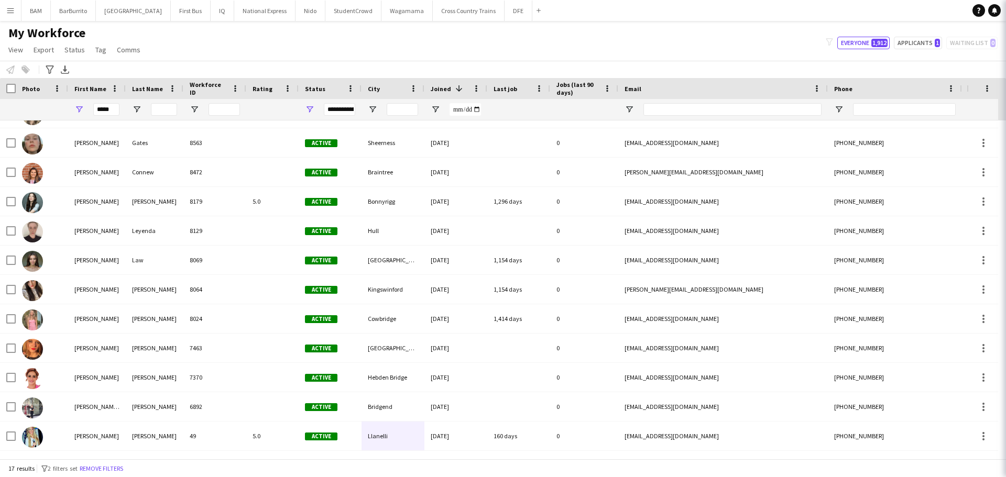
click at [566, 33] on div "My Workforce View Views Default view New view Update view Delete view Edit name…" at bounding box center [503, 43] width 1006 height 36
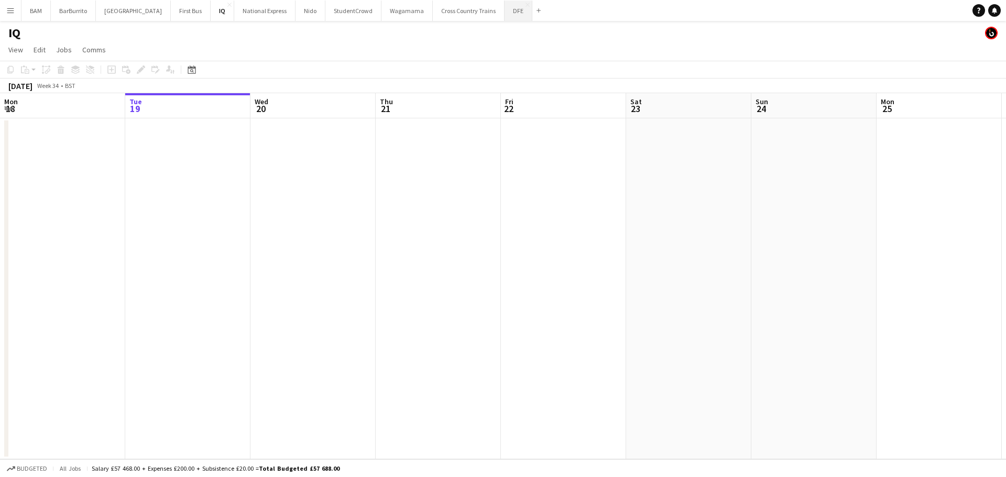
click at [504, 14] on button "DFE Close" at bounding box center [518, 11] width 28 height 20
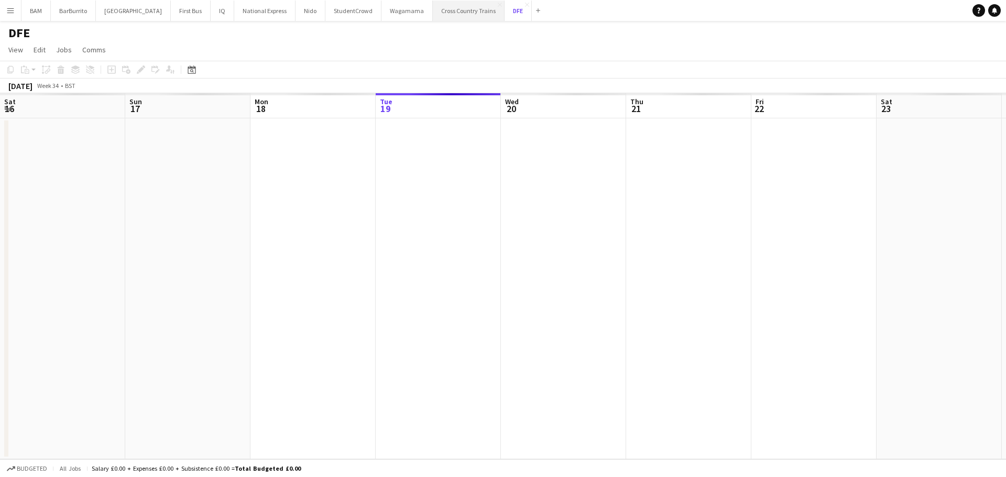
scroll to position [0, 250]
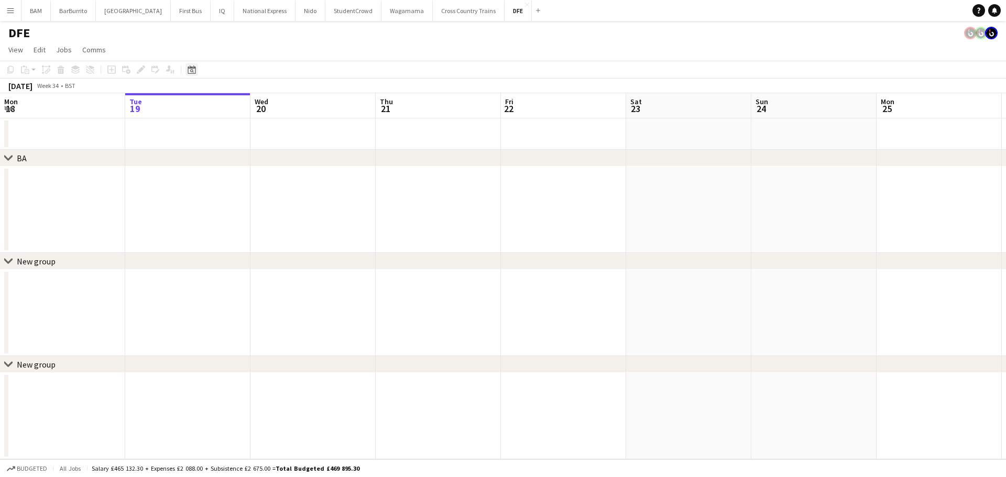
click at [193, 68] on icon at bounding box center [192, 69] width 8 height 8
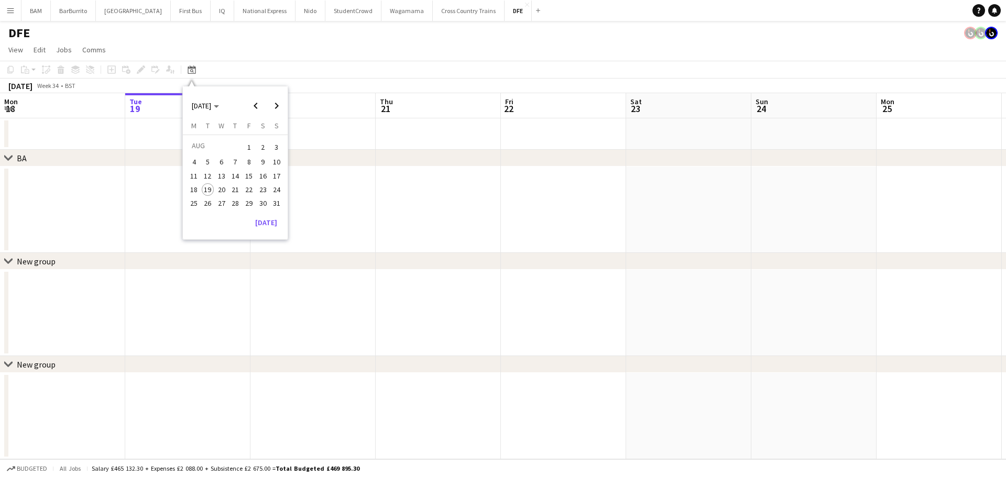
click at [10, 14] on app-icon "Menu" at bounding box center [10, 10] width 8 height 8
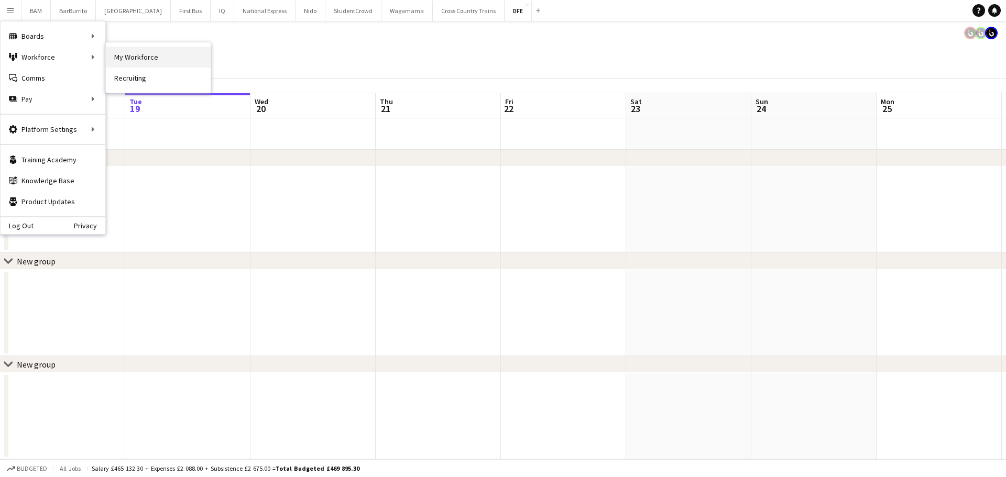
click at [142, 59] on link "My Workforce" at bounding box center [158, 57] width 105 height 21
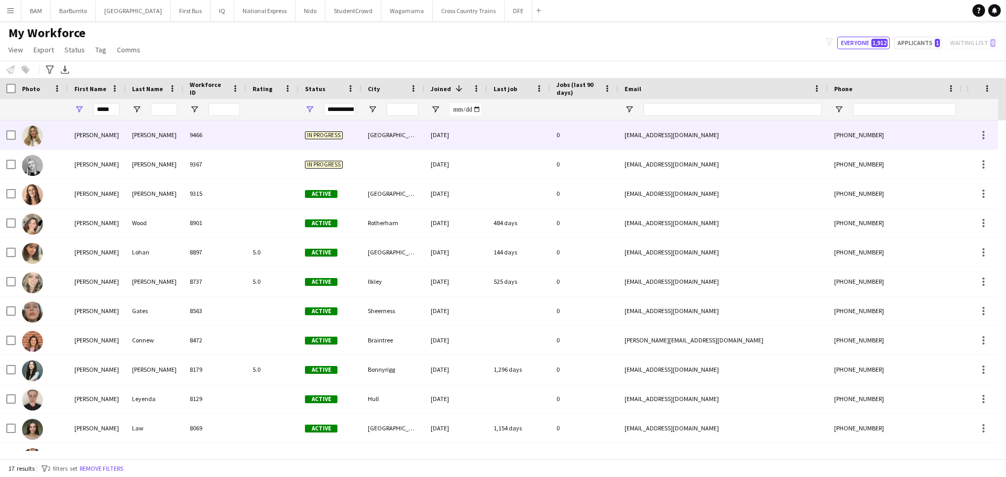
click at [160, 139] on div "Wright" at bounding box center [155, 134] width 58 height 29
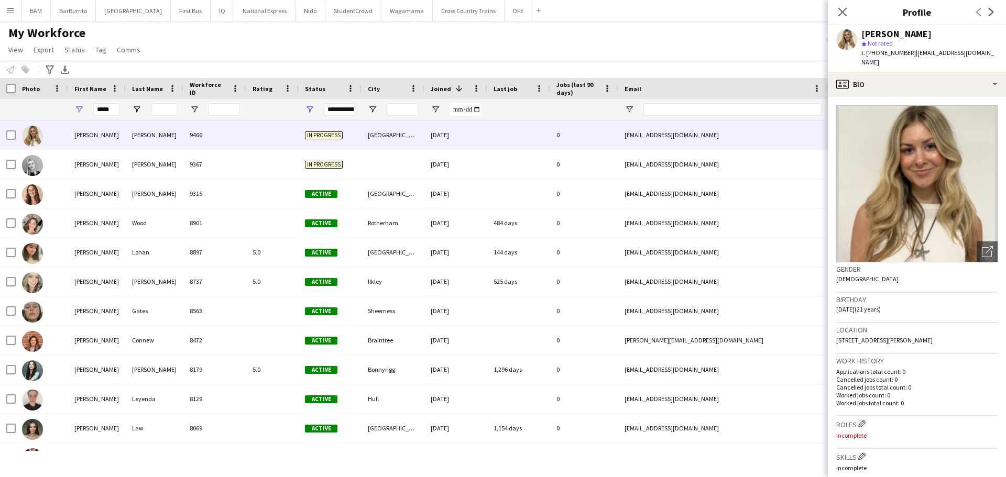
click at [918, 56] on span "| katie.wright0510@gmail.com" at bounding box center [927, 57] width 133 height 17
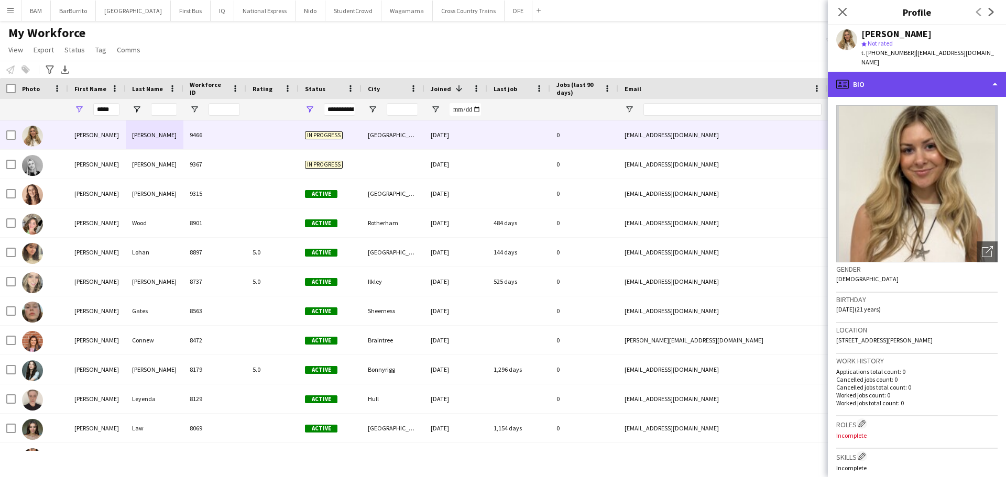
click at [920, 73] on div "profile Bio" at bounding box center [917, 84] width 178 height 25
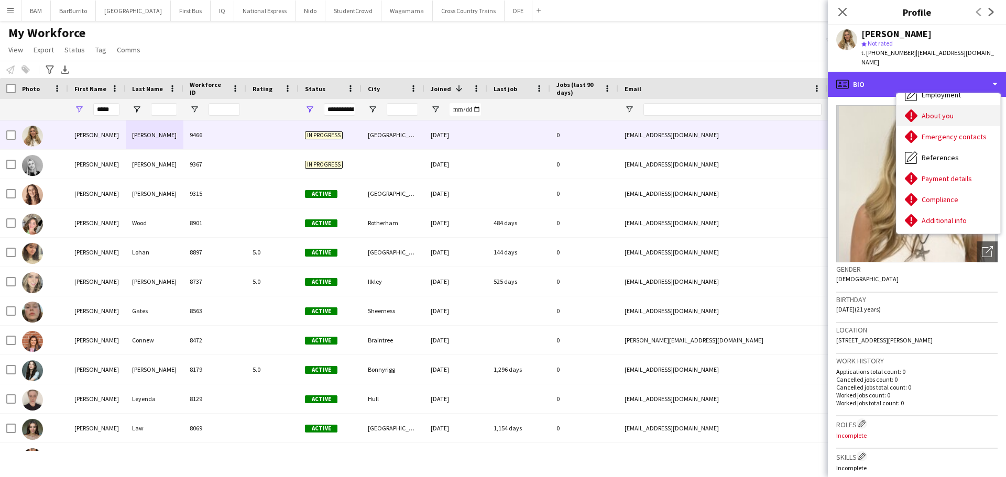
scroll to position [119, 0]
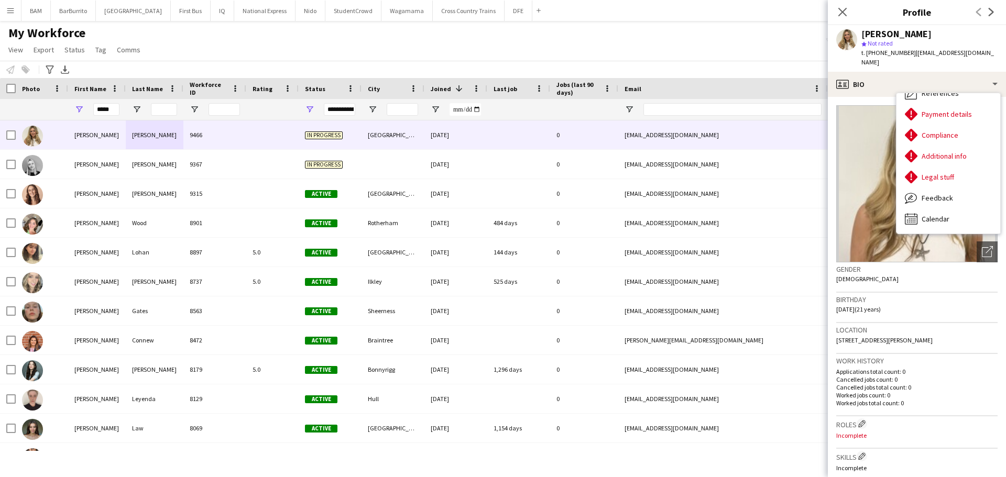
click at [677, 43] on div "My Workforce View Views Default view New view Update view Delete view Edit name…" at bounding box center [503, 43] width 1006 height 36
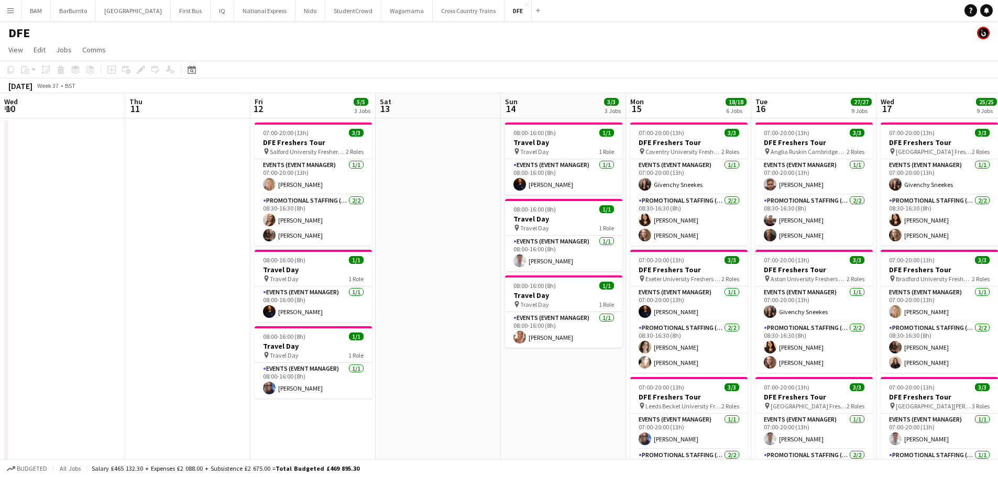
scroll to position [0, 360]
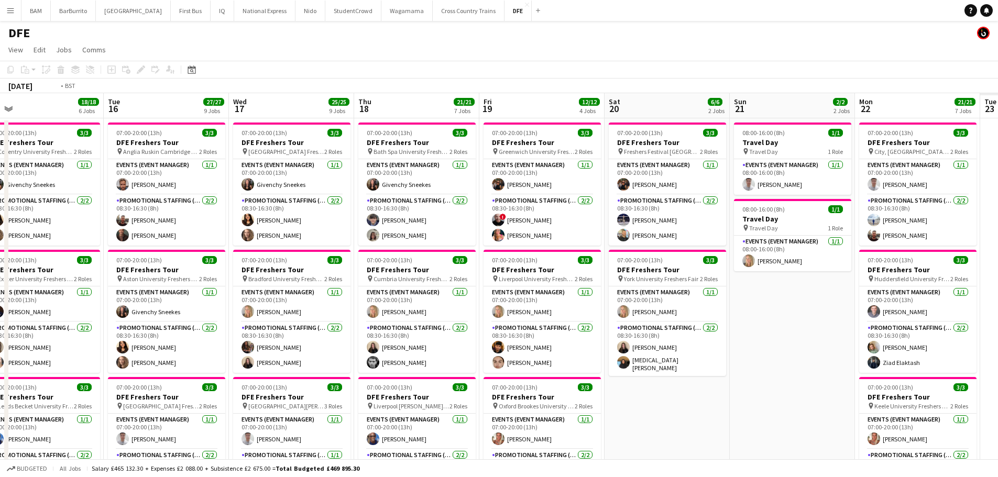
drag, startPoint x: 593, startPoint y: 170, endPoint x: 552, endPoint y: 167, distance: 42.1
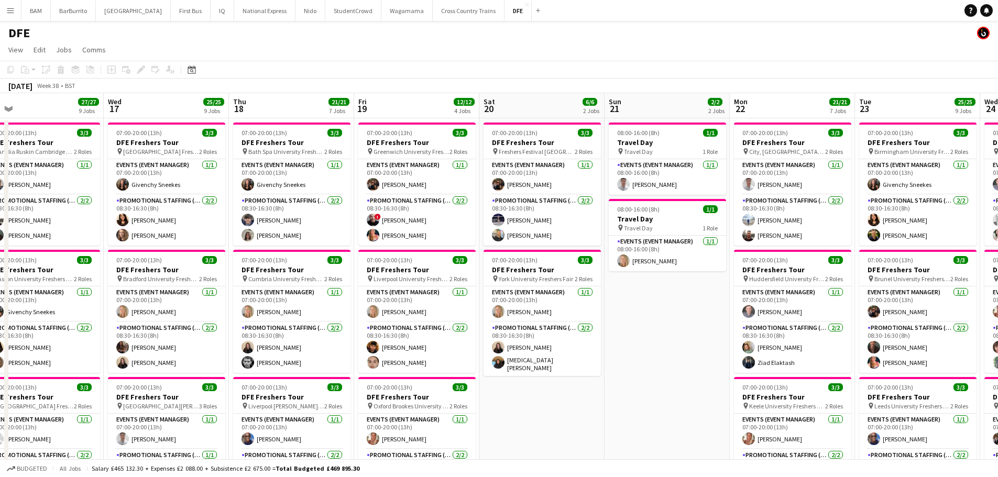
scroll to position [0, 412]
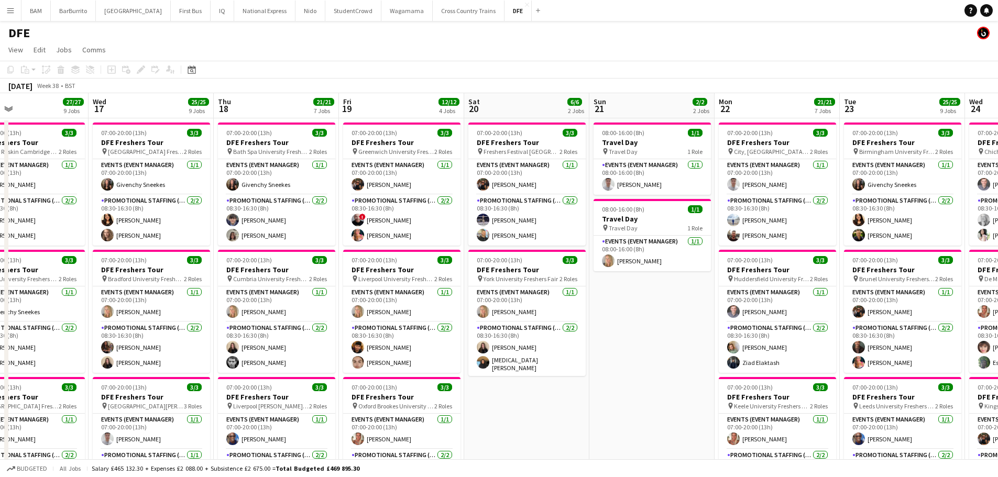
drag, startPoint x: 709, startPoint y: 253, endPoint x: 552, endPoint y: 242, distance: 157.5
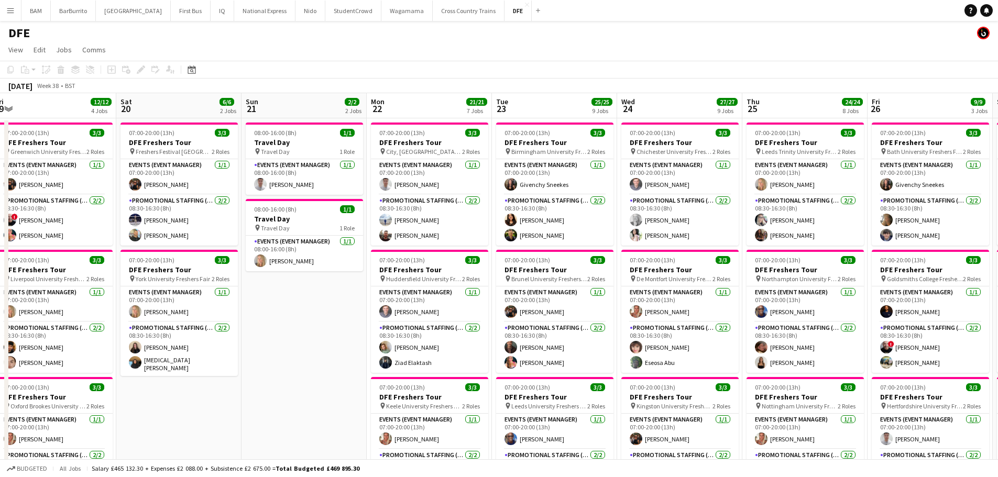
scroll to position [0, 395]
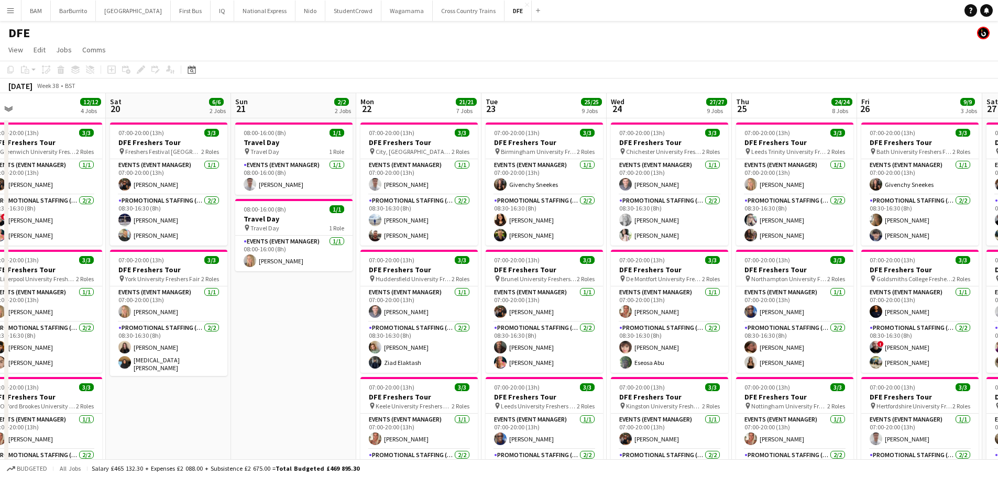
drag, startPoint x: 777, startPoint y: 255, endPoint x: 603, endPoint y: 243, distance: 174.8
drag, startPoint x: 798, startPoint y: 290, endPoint x: 681, endPoint y: 279, distance: 117.3
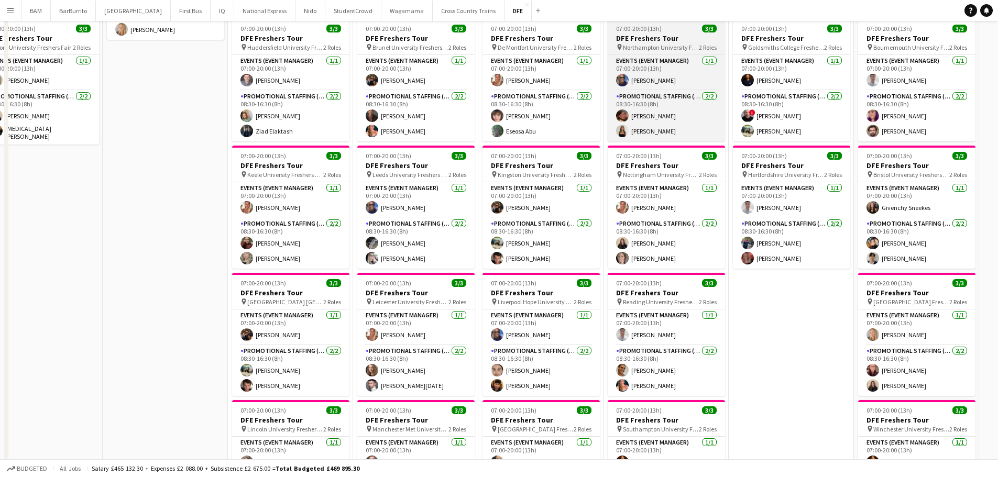
scroll to position [262, 0]
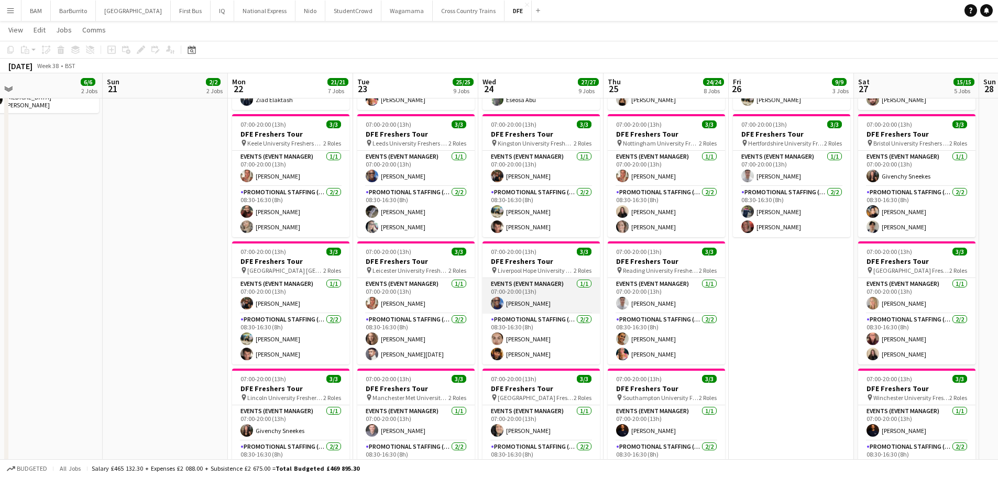
click at [529, 303] on app-card-role "Events (Event Manager) [DATE] 07:00-20:00 (13h) [PERSON_NAME]" at bounding box center [540, 296] width 117 height 36
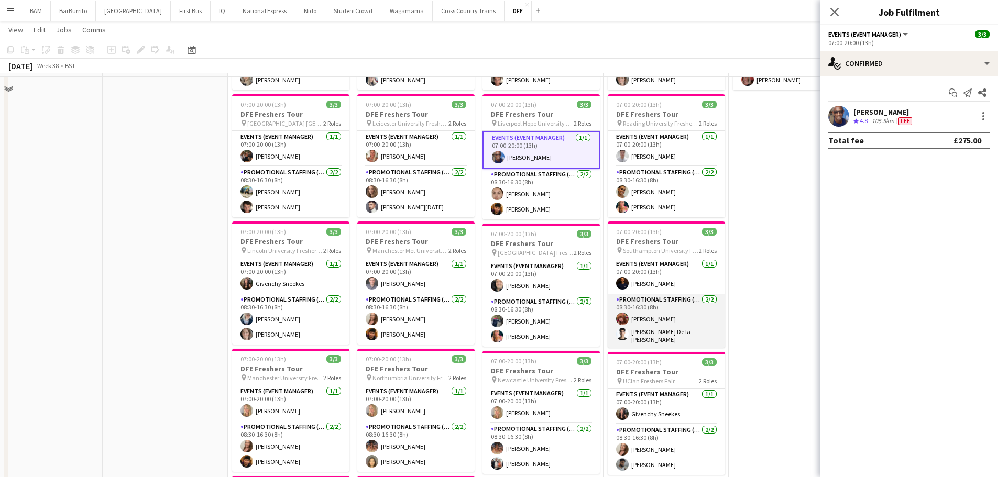
scroll to position [419, 0]
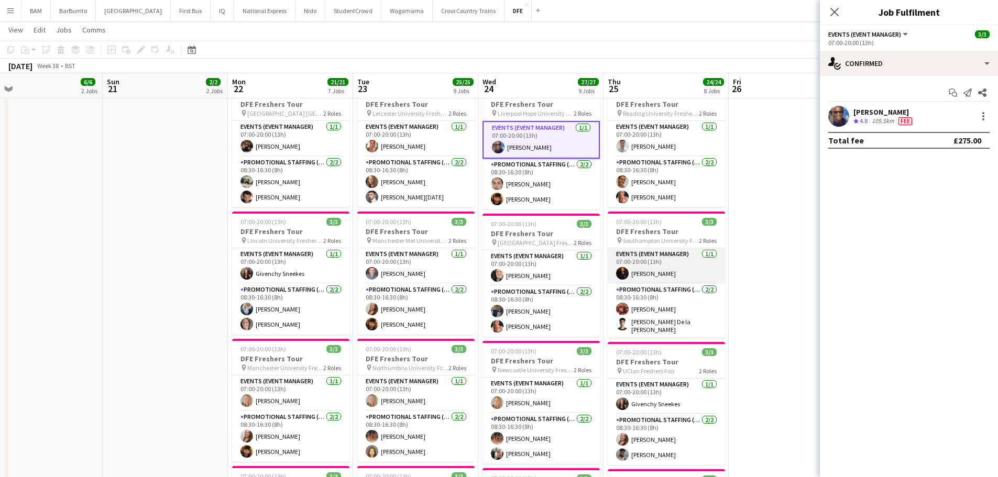
click at [665, 278] on app-card-role "Events (Event Manager) [DATE] 07:00-20:00 (13h) [PERSON_NAME]" at bounding box center [666, 266] width 117 height 36
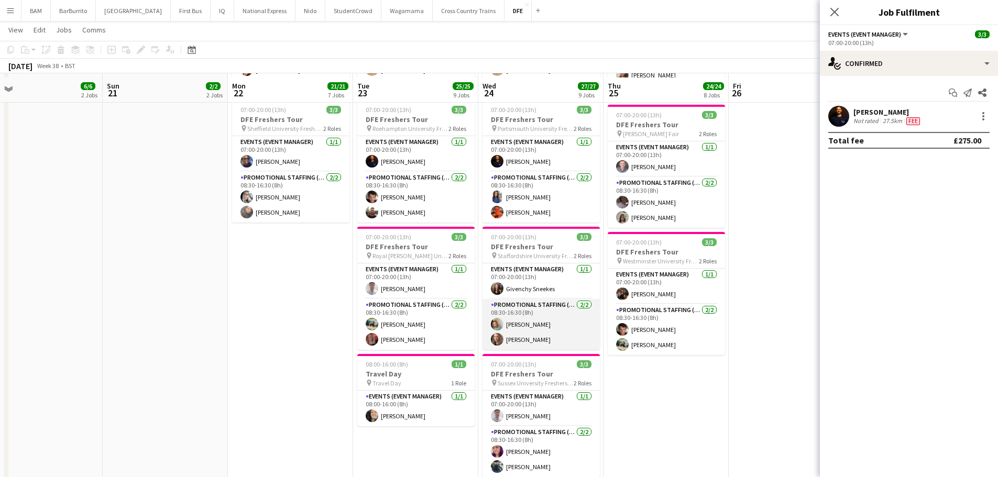
scroll to position [890, 0]
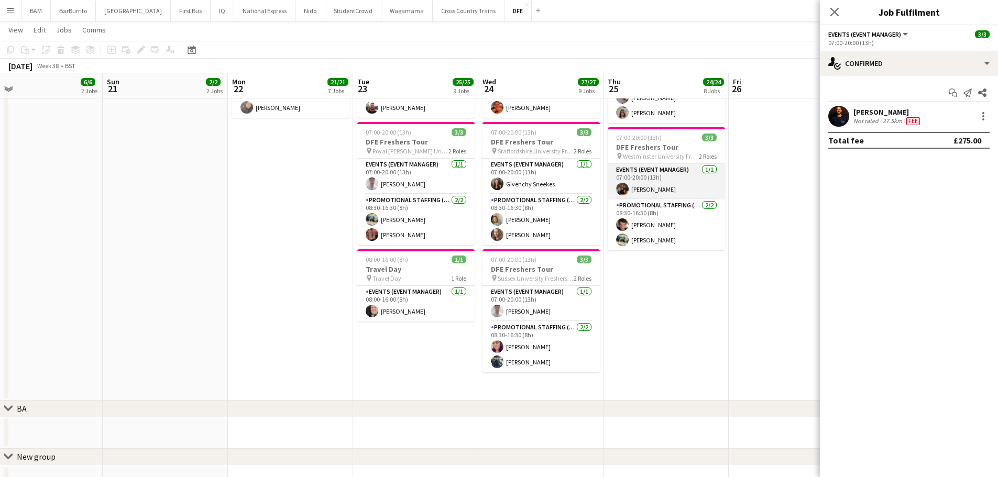
click at [660, 181] on app-card-role "Events (Event Manager) [DATE] 07:00-20:00 (13h) [PERSON_NAME]" at bounding box center [666, 182] width 117 height 36
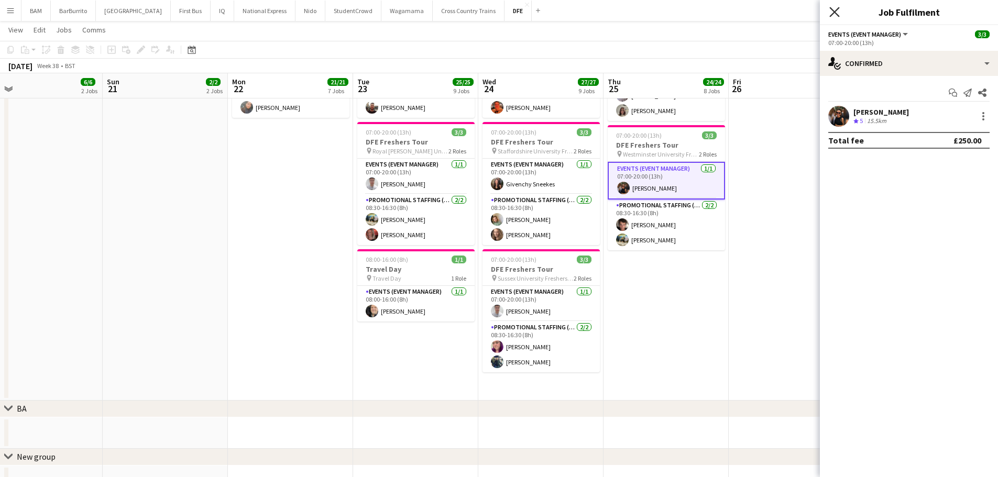
click at [835, 16] on icon "Close pop-in" at bounding box center [834, 12] width 10 height 10
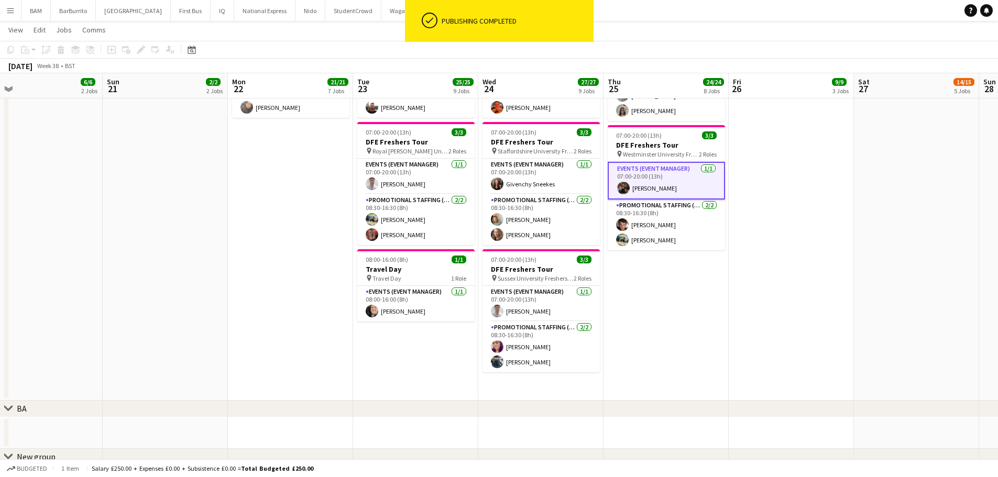
click at [731, 46] on app-toolbar "Copy Paste Paste Ctrl+V Paste with crew Ctrl+Shift+V Paste linked Job [GEOGRAPH…" at bounding box center [499, 50] width 998 height 18
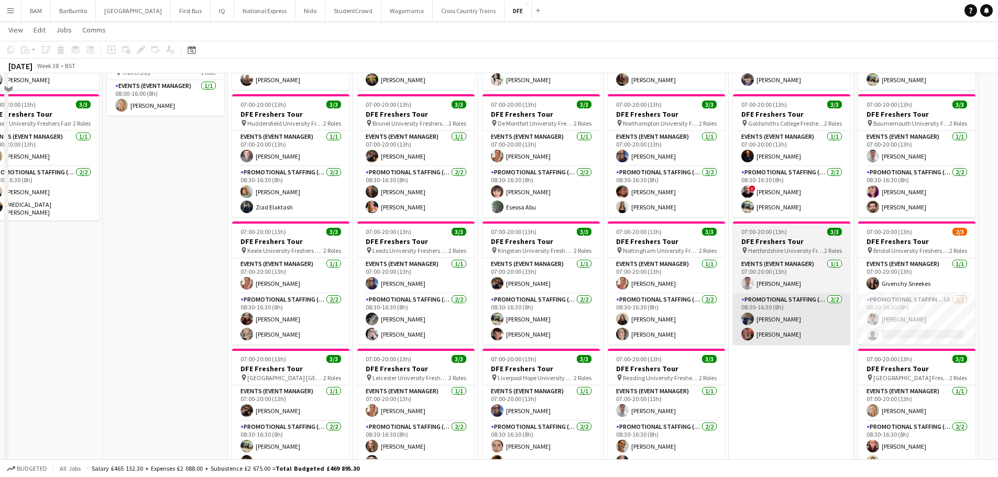
scroll to position [157, 0]
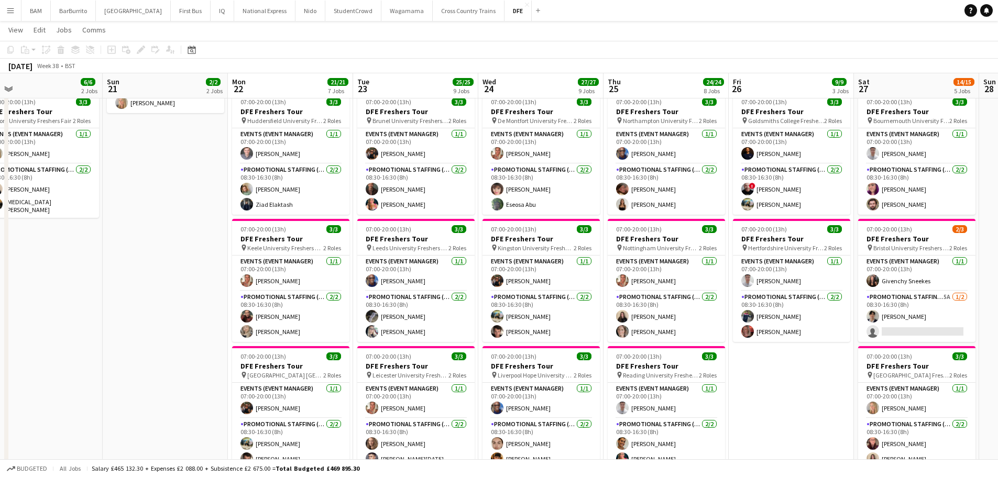
click at [1, 10] on button "Menu" at bounding box center [10, 10] width 21 height 21
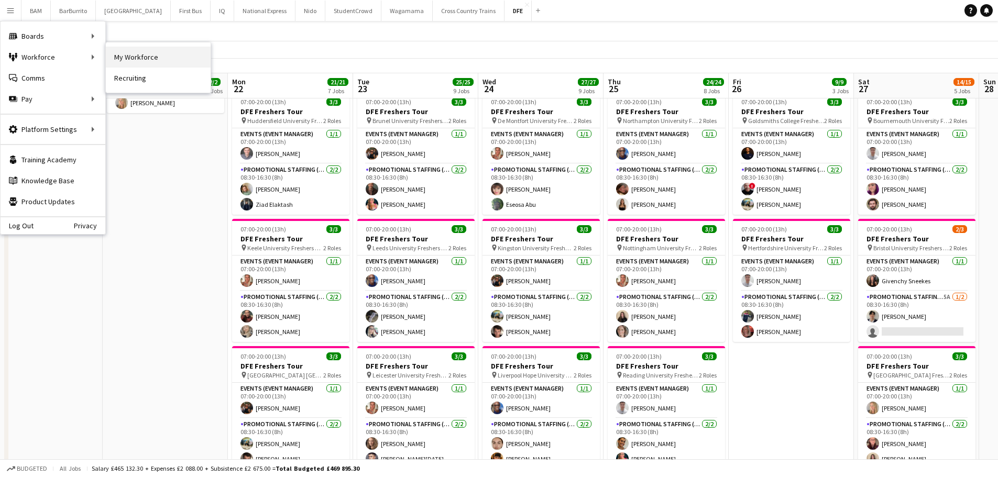
click at [130, 59] on link "My Workforce" at bounding box center [158, 57] width 105 height 21
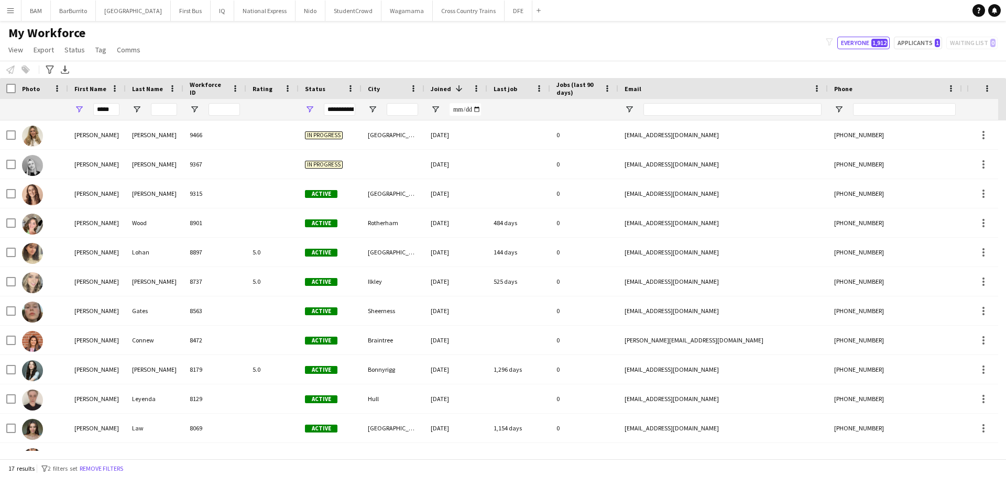
drag, startPoint x: 120, startPoint y: 111, endPoint x: 27, endPoint y: 111, distance: 93.8
click at [27, 111] on div "*****" at bounding box center [568, 109] width 1136 height 21
drag, startPoint x: 117, startPoint y: 113, endPoint x: 95, endPoint y: 114, distance: 22.1
click at [96, 114] on input "*****" at bounding box center [106, 109] width 26 height 13
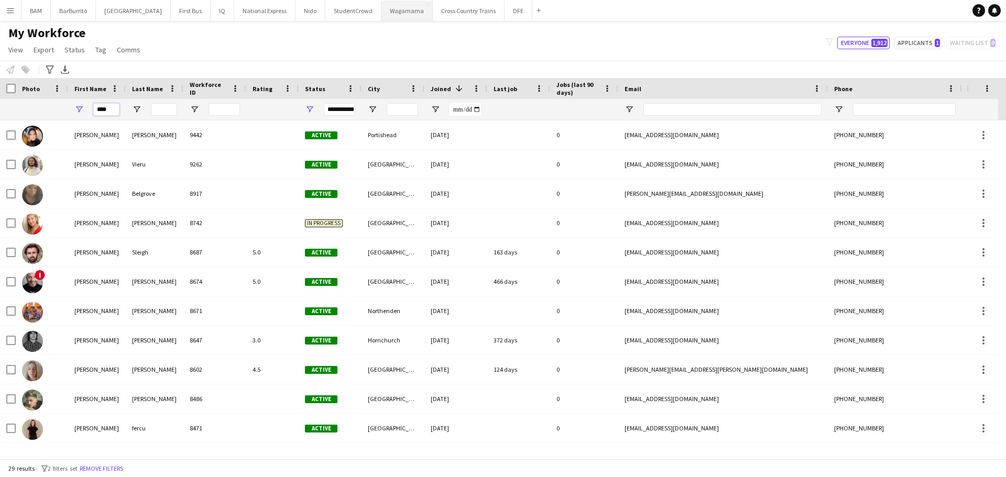
type input "****"
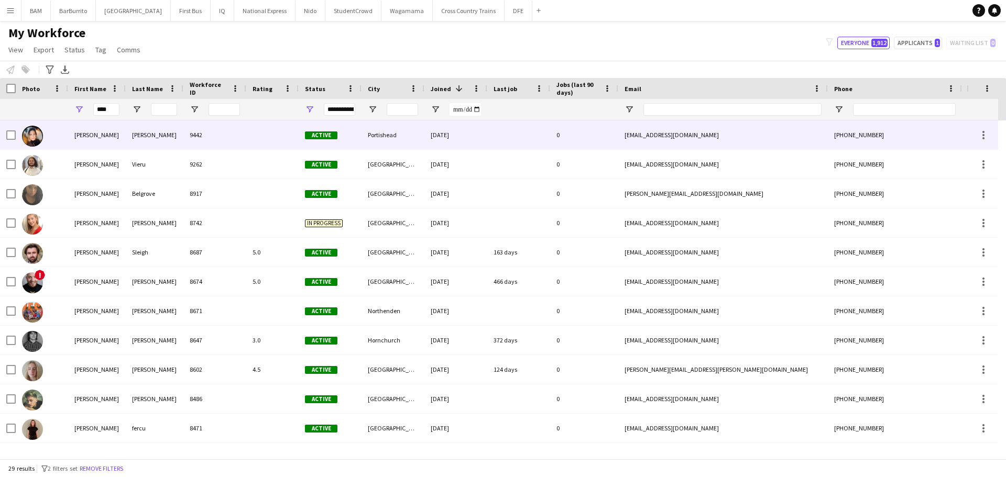
click at [166, 138] on div "[PERSON_NAME]" at bounding box center [155, 134] width 58 height 29
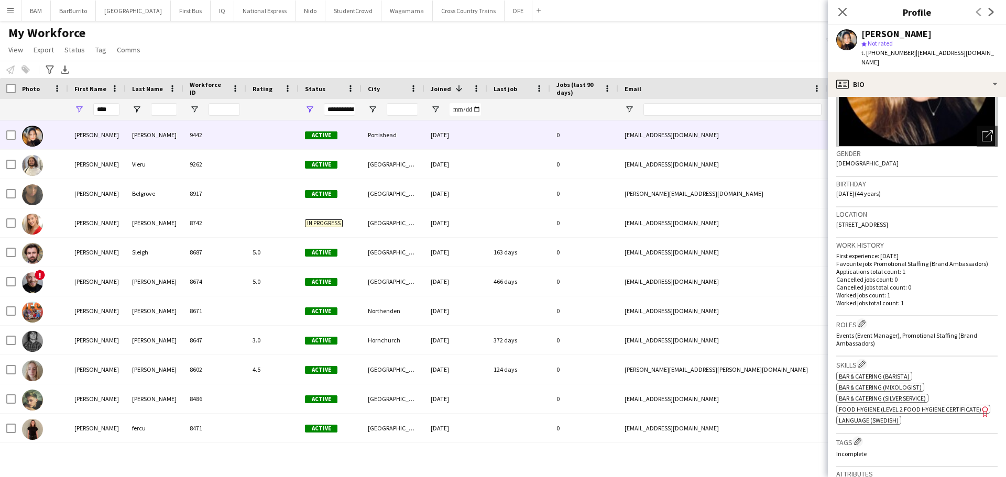
scroll to position [210, 0]
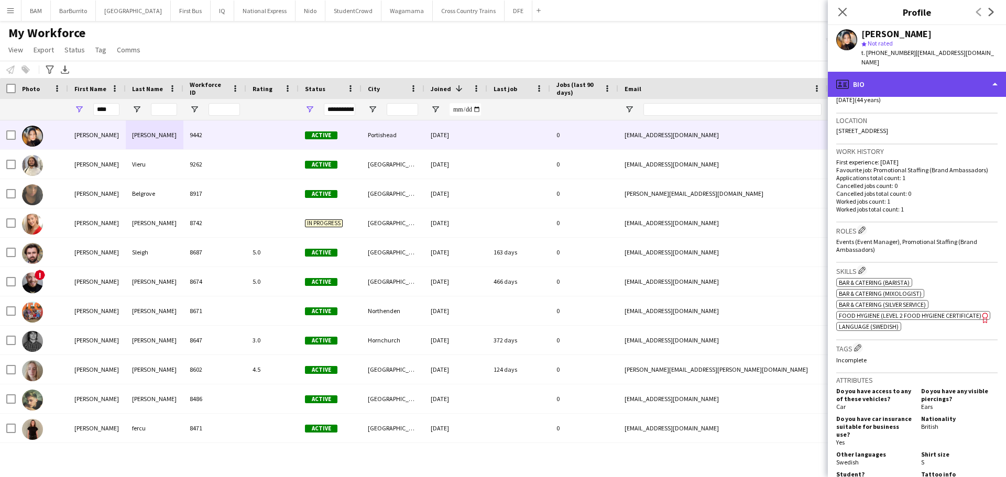
click at [896, 75] on div "profile Bio" at bounding box center [917, 84] width 178 height 25
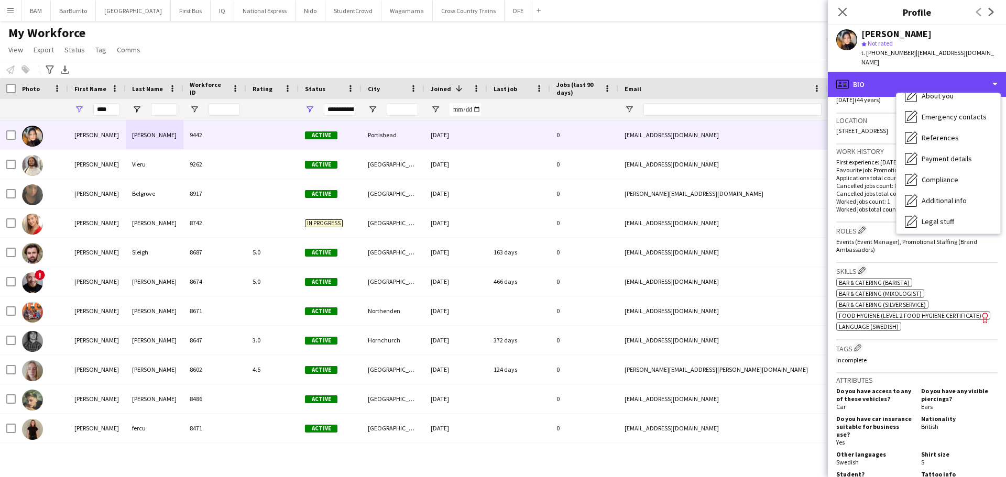
scroll to position [119, 0]
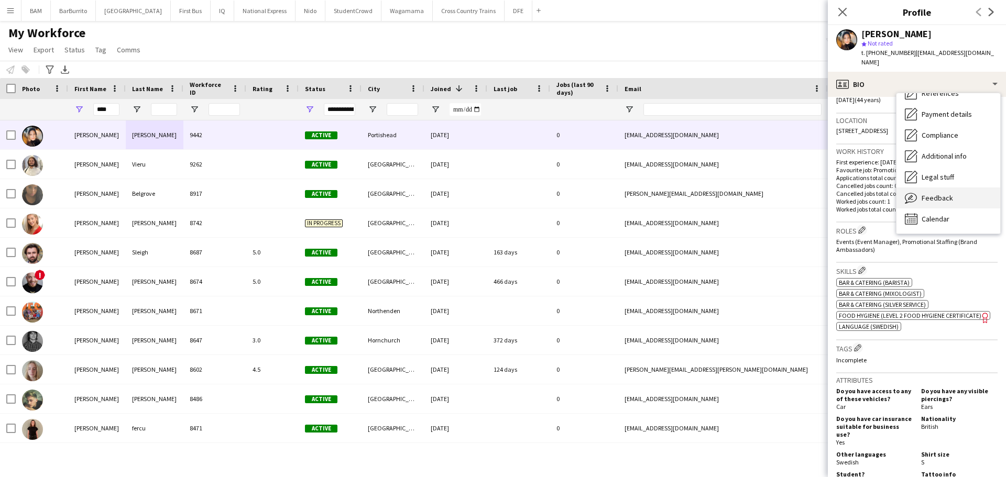
click at [951, 194] on div "Feedback Feedback" at bounding box center [948, 198] width 104 height 21
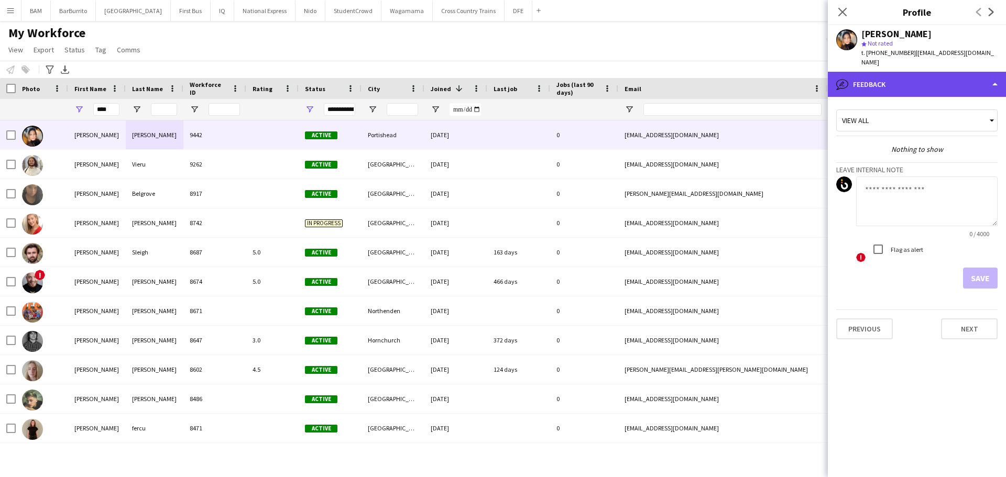
click at [894, 72] on div "bubble-pencil Feedback" at bounding box center [917, 84] width 178 height 25
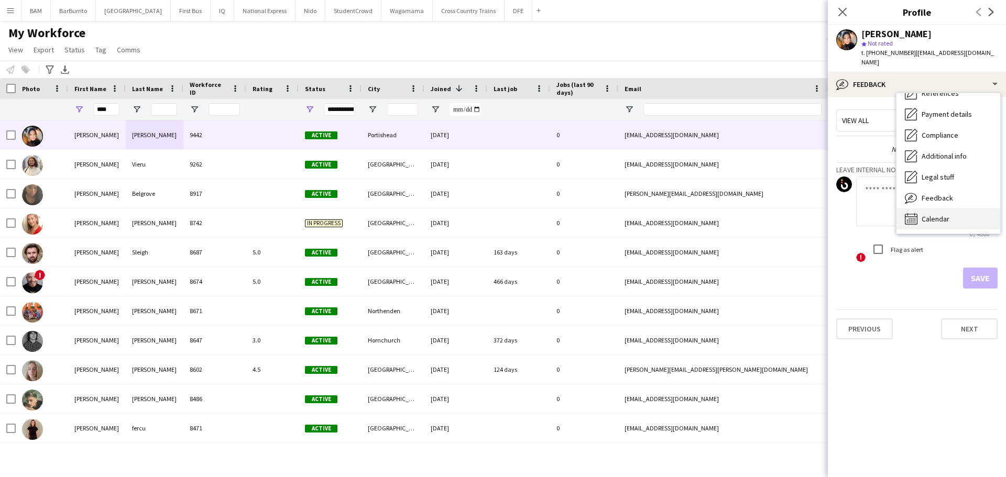
click at [957, 208] on div "Calendar Calendar" at bounding box center [948, 218] width 104 height 21
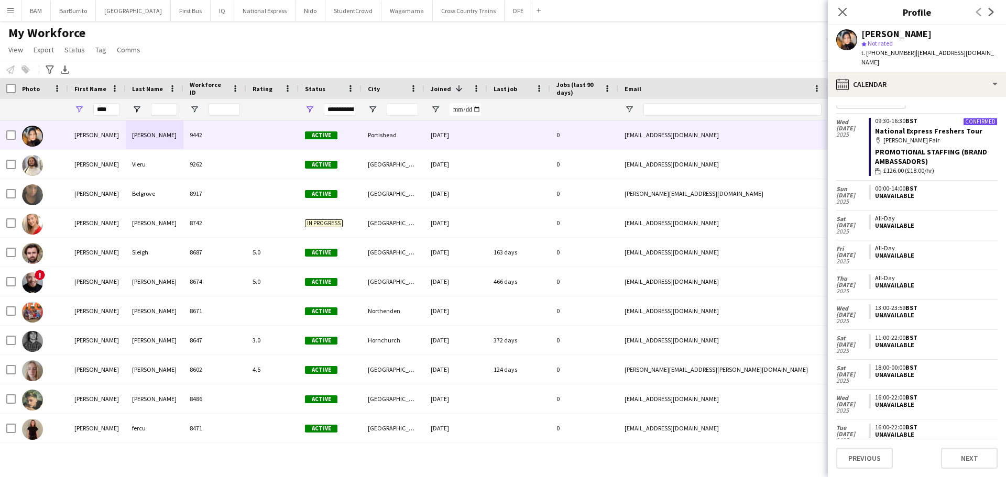
scroll to position [0, 0]
